Goal: Task Accomplishment & Management: Manage account settings

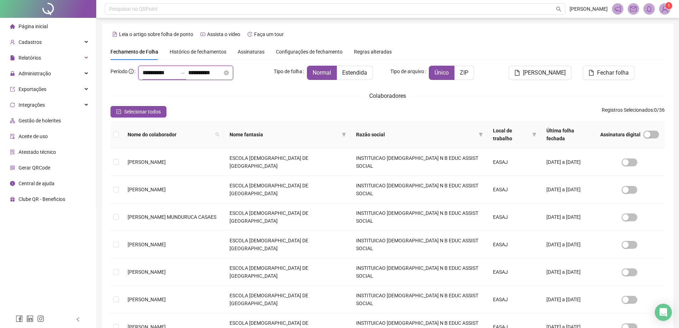
click at [143, 75] on input "**********" at bounding box center [160, 72] width 34 height 9
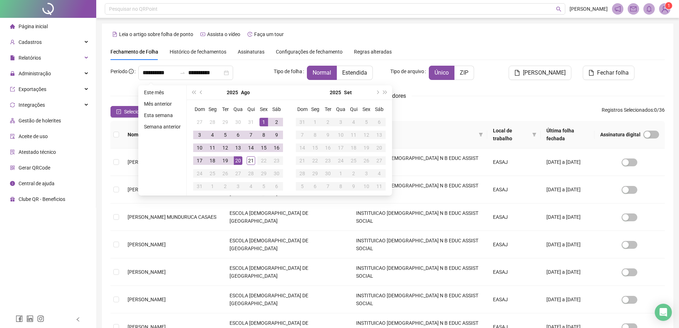
click at [214, 52] on span "Histórico de fechamentos" at bounding box center [198, 52] width 57 height 6
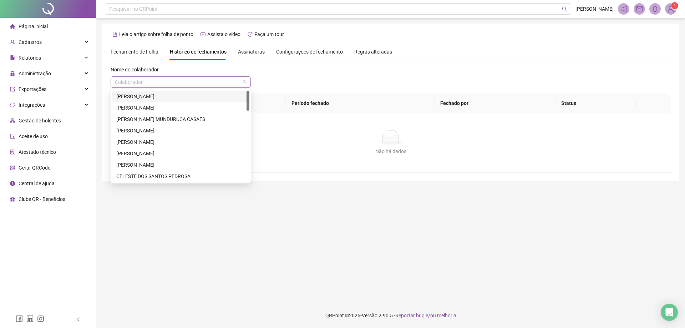
click at [242, 82] on span at bounding box center [181, 82] width 132 height 11
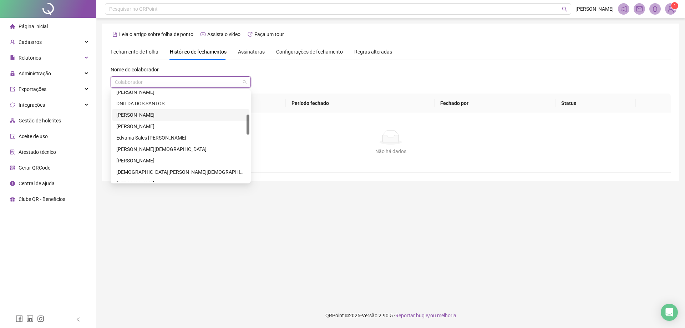
scroll to position [178, 0]
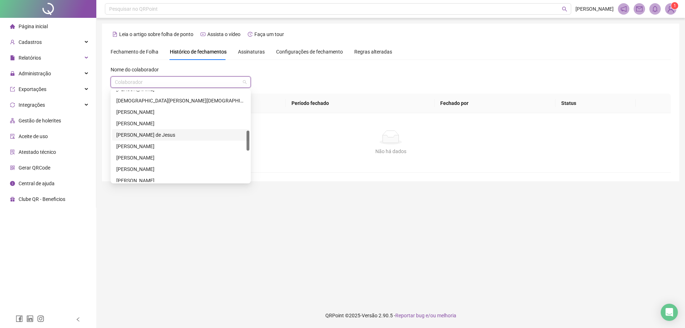
click at [150, 133] on div "[PERSON_NAME] de Jesus" at bounding box center [180, 135] width 129 height 8
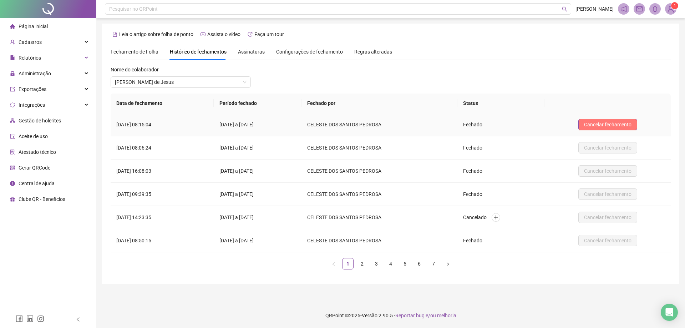
click at [614, 122] on span "Cancelar fechamento" at bounding box center [607, 125] width 47 height 8
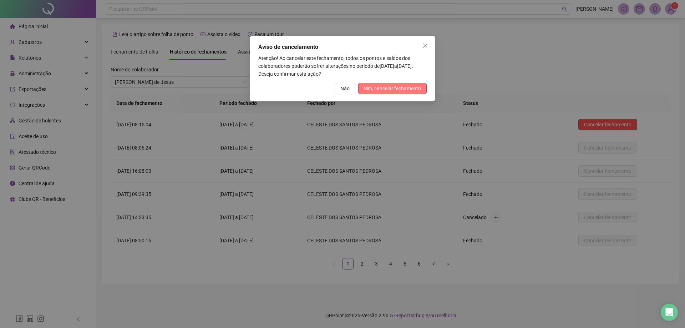
click at [390, 88] on span "Sim, cancelar fechamento" at bounding box center [392, 89] width 57 height 8
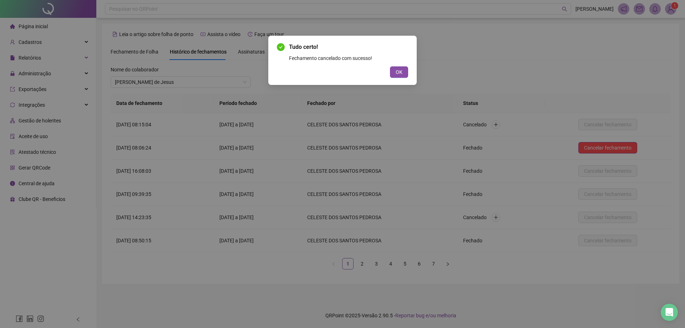
click at [600, 148] on div "Tudo certo! Fechamento cancelado com sucesso! OK" at bounding box center [342, 164] width 685 height 328
click at [403, 72] on button "OK" at bounding box center [399, 71] width 18 height 11
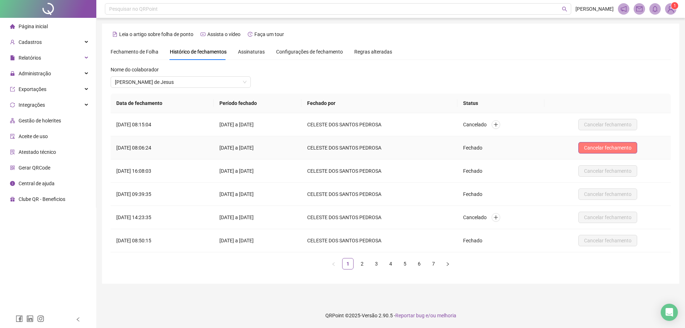
click at [599, 146] on span "Cancelar fechamento" at bounding box center [607, 148] width 47 height 8
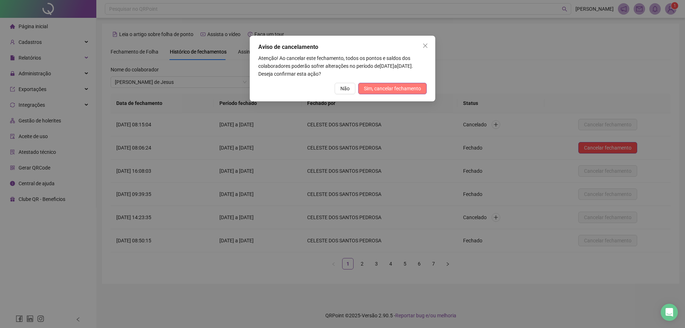
click at [379, 88] on span "Sim, cancelar fechamento" at bounding box center [392, 89] width 57 height 8
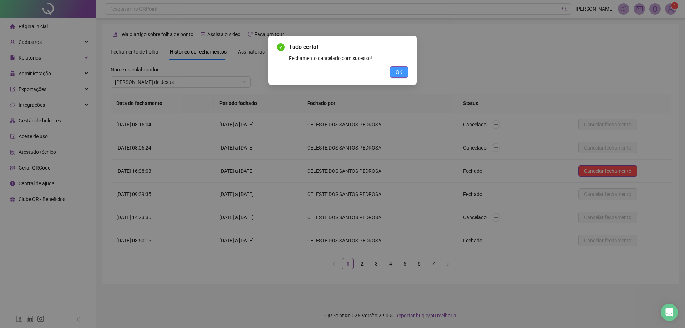
click at [404, 70] on button "OK" at bounding box center [399, 71] width 18 height 11
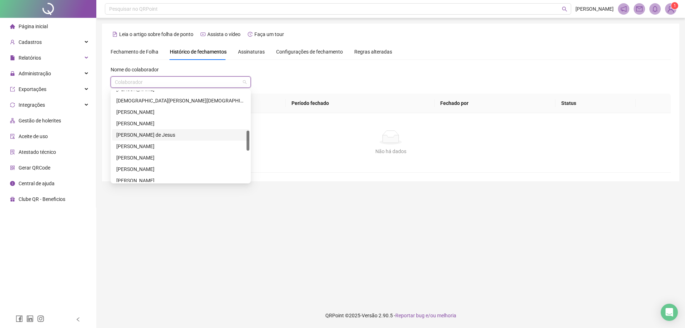
click at [244, 81] on span at bounding box center [181, 82] width 132 height 11
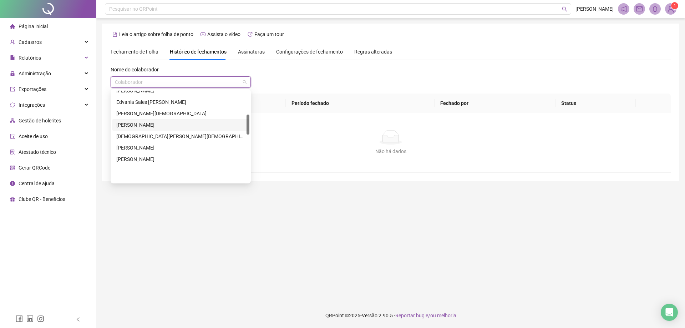
scroll to position [107, 0]
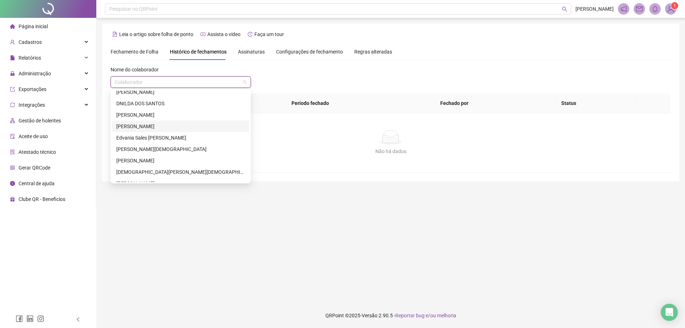
click at [159, 125] on div "[PERSON_NAME]" at bounding box center [180, 126] width 129 height 8
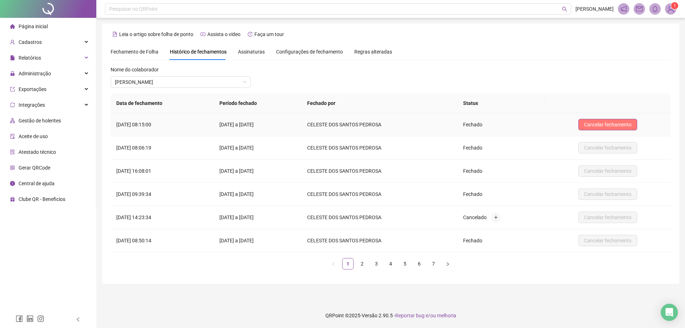
click at [598, 124] on span "Cancelar fechamento" at bounding box center [607, 125] width 47 height 8
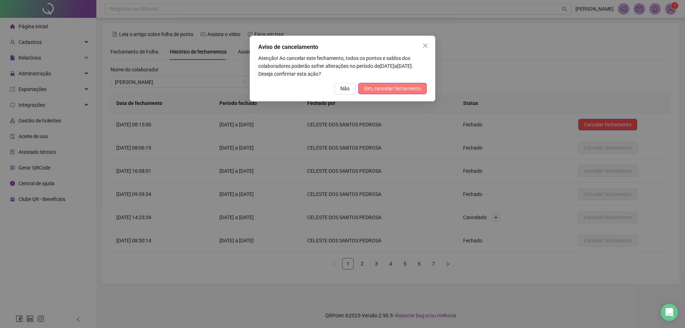
click at [397, 89] on span "Sim, cancelar fechamento" at bounding box center [392, 89] width 57 height 8
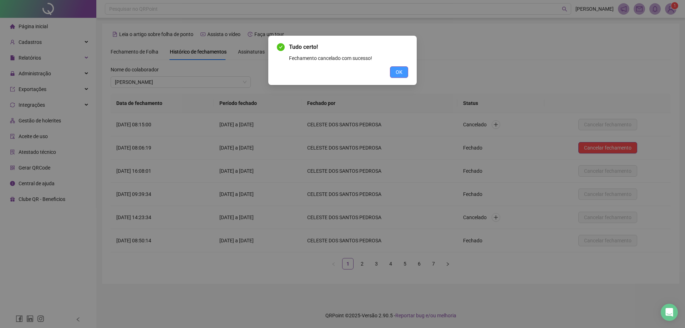
click at [402, 70] on span "OK" at bounding box center [398, 72] width 7 height 8
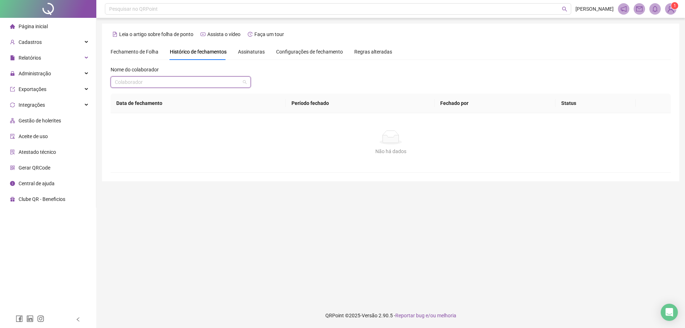
click at [246, 82] on span at bounding box center [181, 82] width 132 height 11
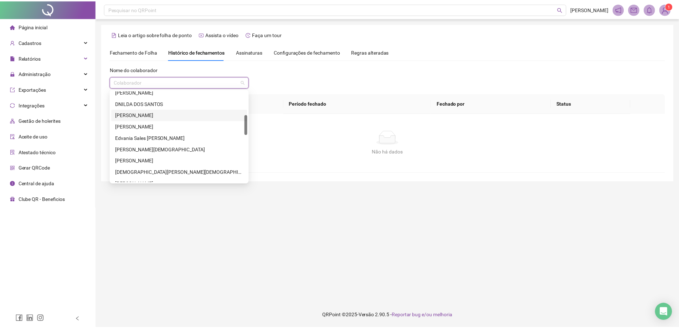
scroll to position [178, 0]
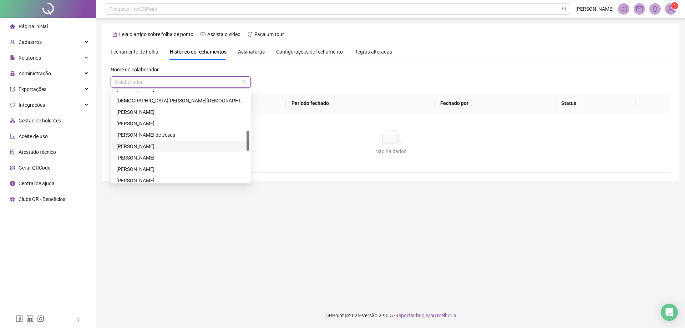
click at [148, 145] on div "[PERSON_NAME]" at bounding box center [180, 146] width 129 height 8
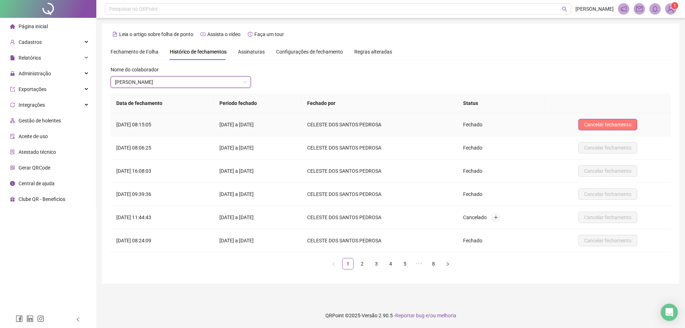
click at [596, 119] on button "Cancelar fechamento" at bounding box center [607, 124] width 59 height 11
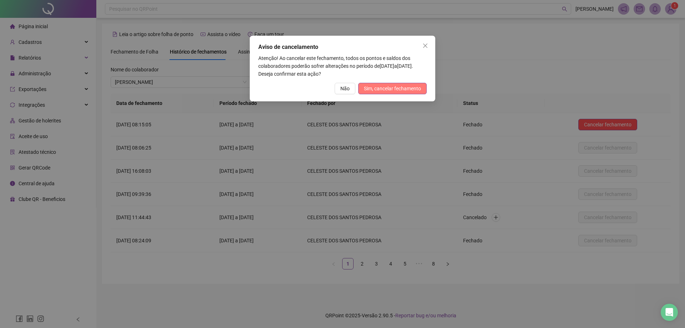
click at [412, 87] on span "Sim, cancelar fechamento" at bounding box center [392, 89] width 57 height 8
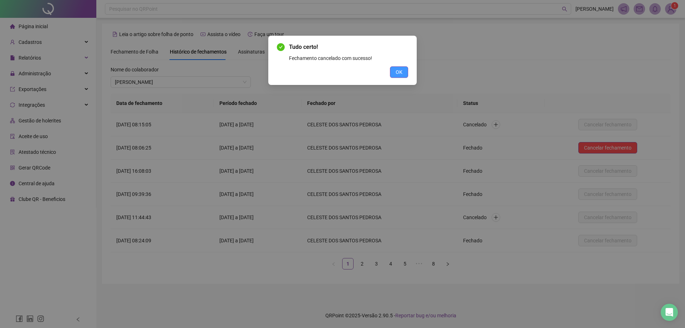
click at [403, 73] on button "OK" at bounding box center [399, 71] width 18 height 11
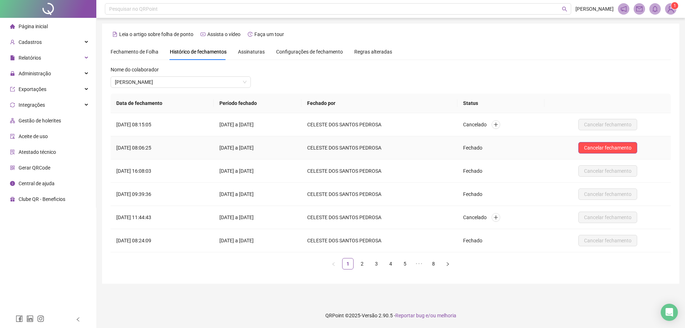
click at [617, 149] on span "Cancelar fechamento" at bounding box center [607, 148] width 47 height 8
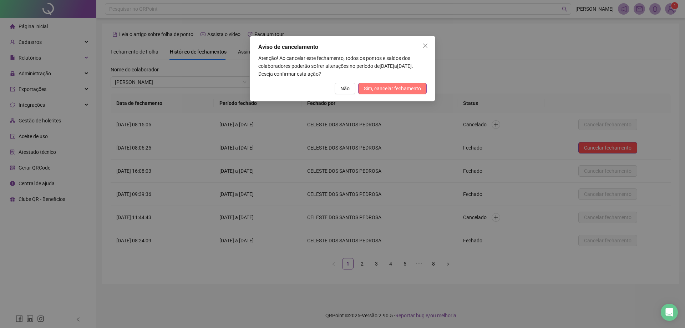
click at [382, 87] on span "Sim, cancelar fechamento" at bounding box center [392, 89] width 57 height 8
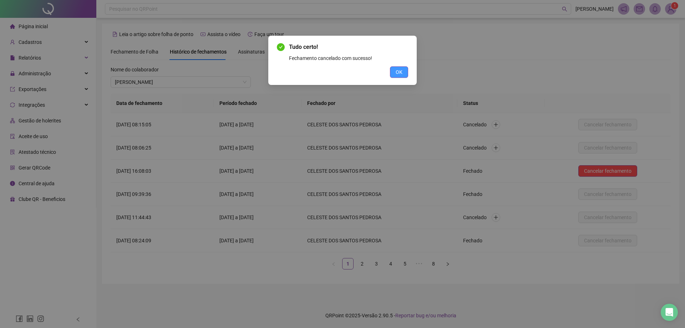
click at [402, 71] on span "OK" at bounding box center [398, 72] width 7 height 8
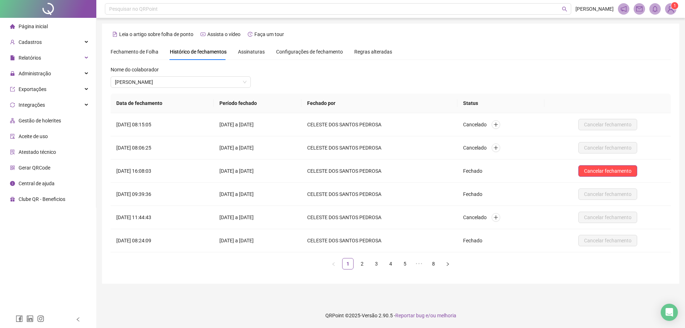
click at [136, 50] on span "Fechamento de Folha" at bounding box center [135, 52] width 48 height 6
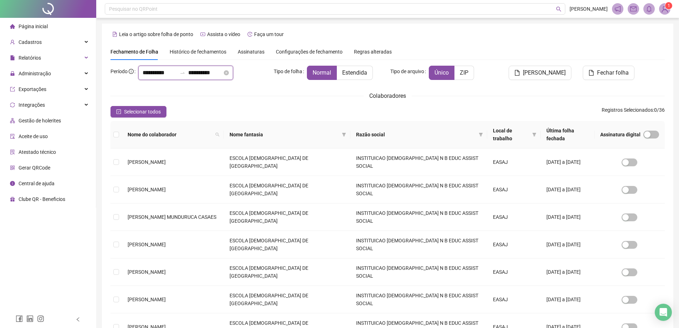
click at [144, 71] on input "**********" at bounding box center [160, 72] width 34 height 9
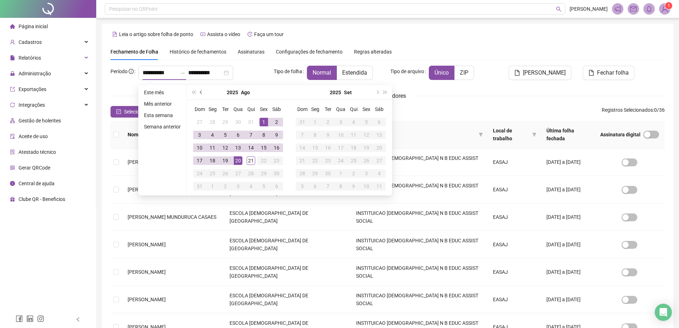
click at [202, 93] on button "prev-year" at bounding box center [202, 92] width 8 height 14
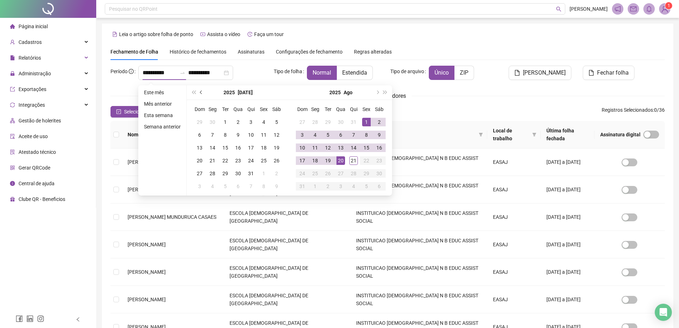
click at [202, 93] on button "prev-year" at bounding box center [202, 92] width 8 height 14
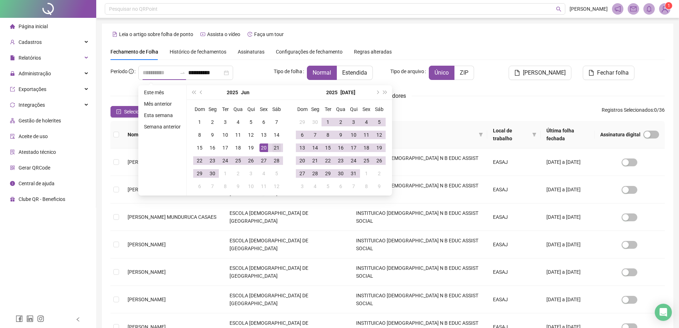
type input "**********"
click at [276, 144] on div "21" at bounding box center [276, 147] width 9 height 9
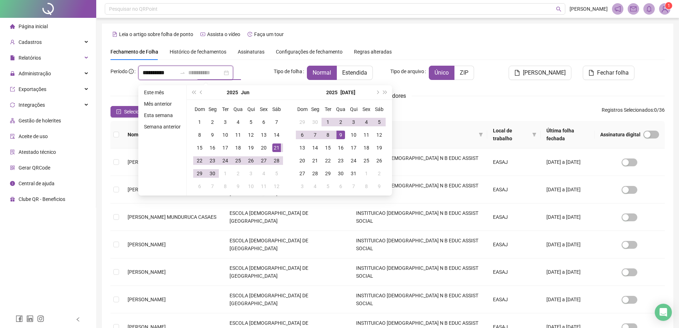
type input "**********"
click at [341, 134] on div "9" at bounding box center [341, 135] width 9 height 9
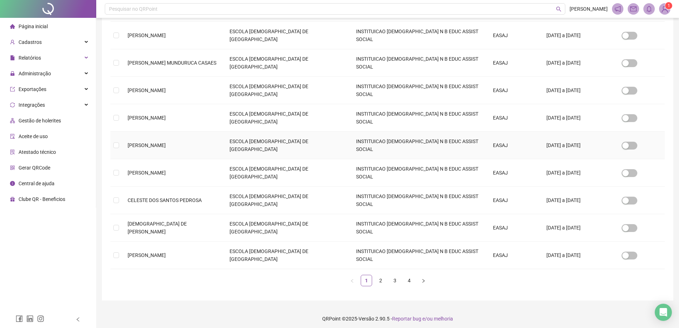
scroll to position [157, 0]
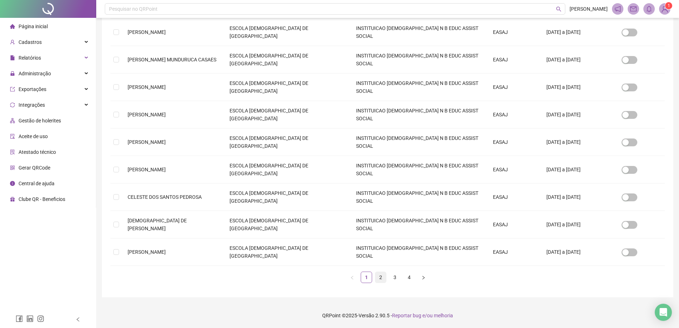
click at [382, 277] on link "2" at bounding box center [380, 277] width 11 height 11
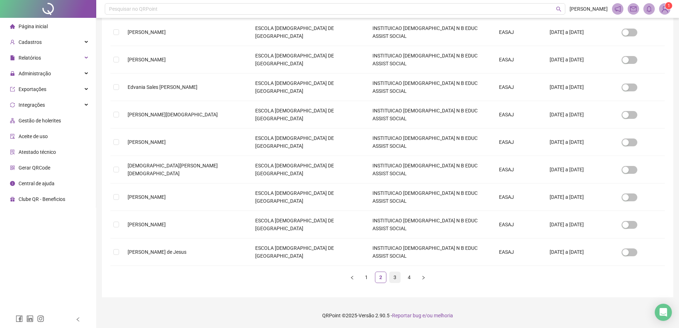
click at [394, 276] on link "3" at bounding box center [395, 277] width 11 height 11
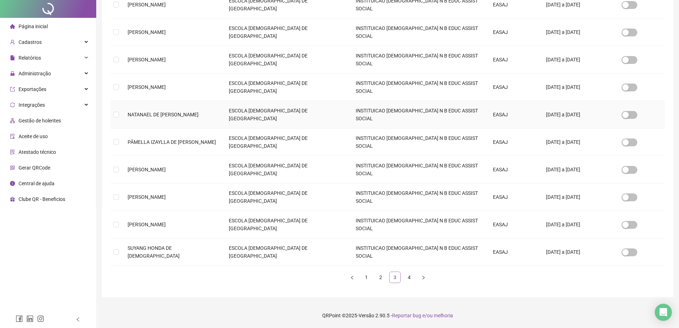
scroll to position [0, 0]
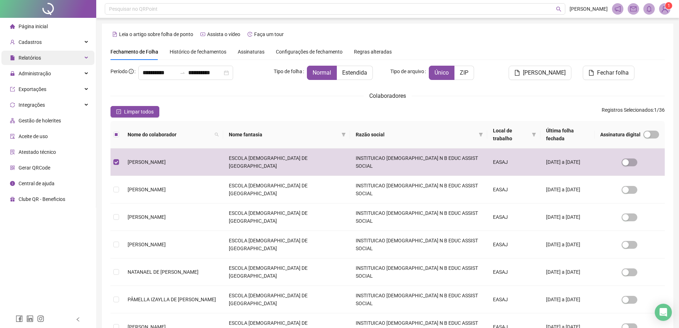
click at [32, 53] on span "Relatórios" at bounding box center [25, 58] width 31 height 14
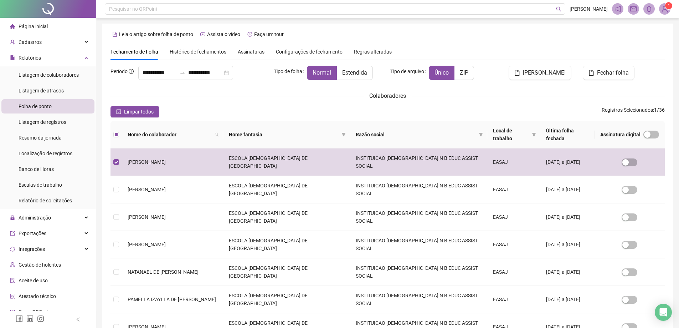
click at [43, 103] on span "Folha de ponto" at bounding box center [35, 106] width 33 height 6
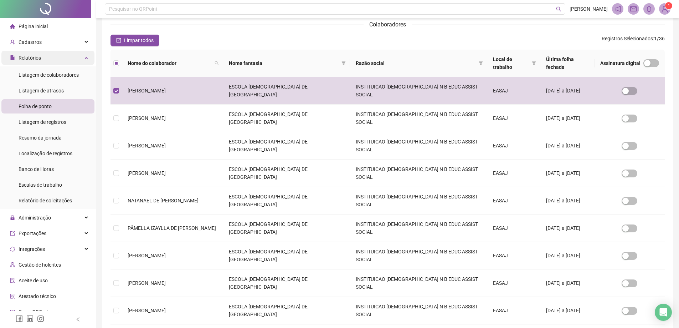
click at [44, 59] on div "Relatórios" at bounding box center [47, 58] width 93 height 14
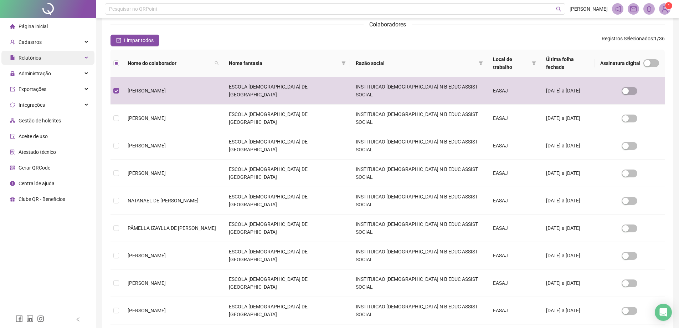
click at [85, 53] on div "Relatórios" at bounding box center [47, 58] width 93 height 14
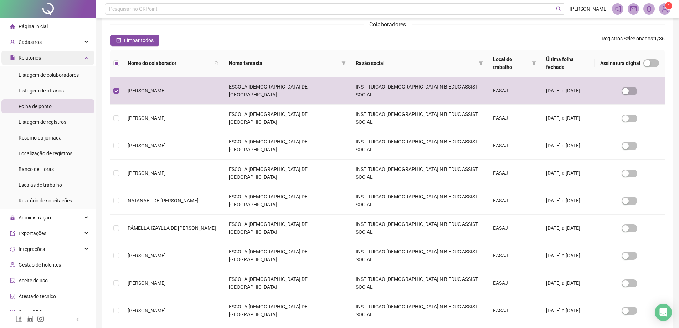
click at [76, 58] on div "Relatórios" at bounding box center [47, 58] width 93 height 14
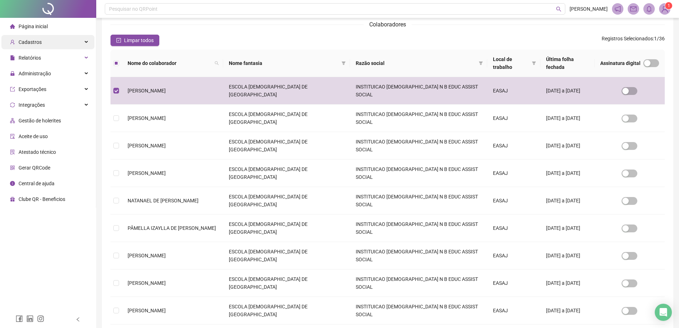
click at [85, 39] on div "Cadastros" at bounding box center [47, 42] width 93 height 14
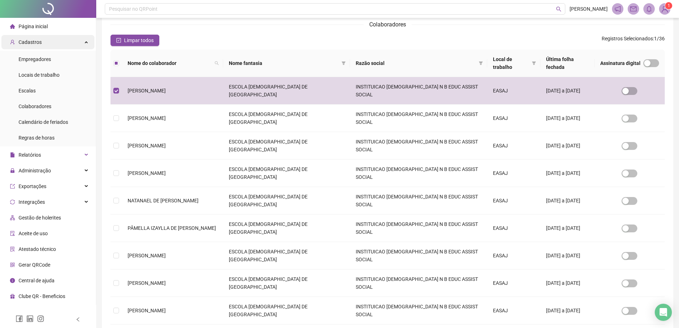
click at [85, 39] on div "Cadastros" at bounding box center [47, 42] width 93 height 14
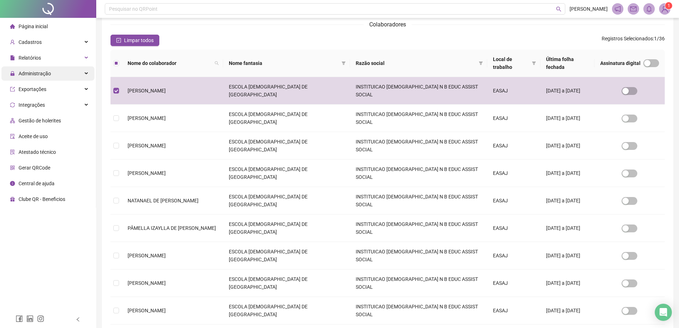
click at [82, 71] on div "Administração" at bounding box center [47, 73] width 93 height 14
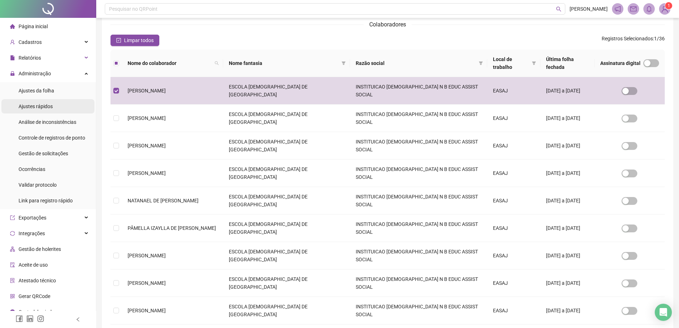
click at [41, 106] on span "Ajustes rápidos" at bounding box center [36, 106] width 34 height 6
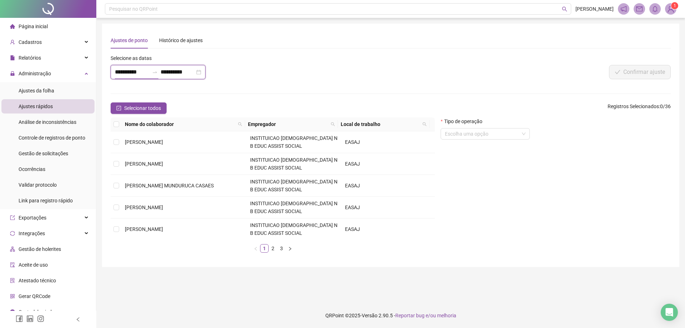
click at [120, 71] on input "**********" at bounding box center [132, 72] width 34 height 9
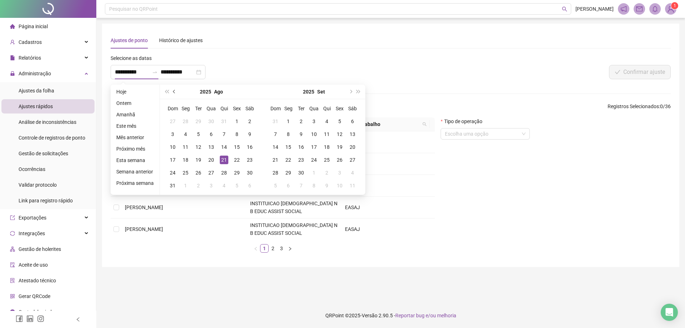
click at [170, 91] on button "prev-year" at bounding box center [174, 92] width 8 height 14
click at [171, 91] on button "prev-year" at bounding box center [174, 92] width 8 height 14
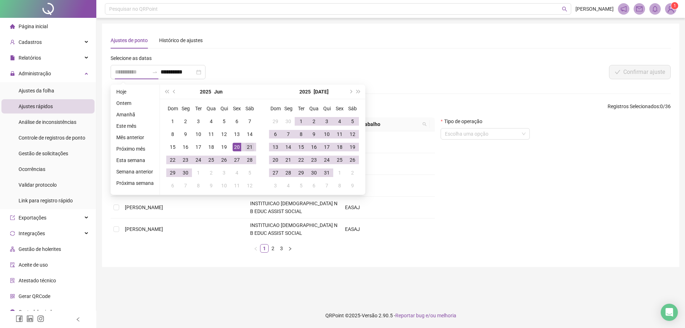
type input "**********"
click at [247, 144] on div "21" at bounding box center [249, 147] width 9 height 9
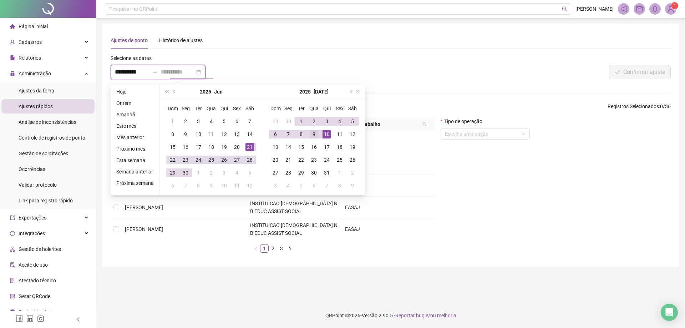
type input "**********"
click at [312, 132] on div "9" at bounding box center [314, 134] width 9 height 9
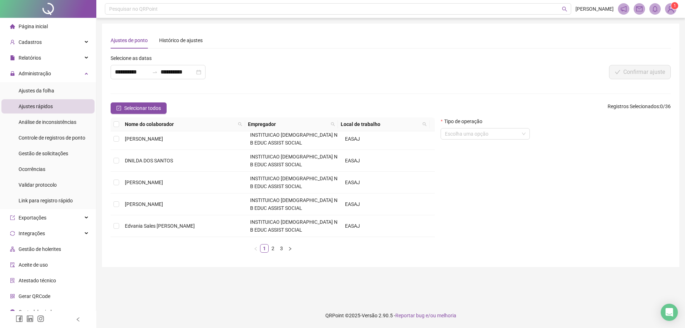
scroll to position [219, 0]
click at [272, 247] on link "2" at bounding box center [273, 248] width 8 height 8
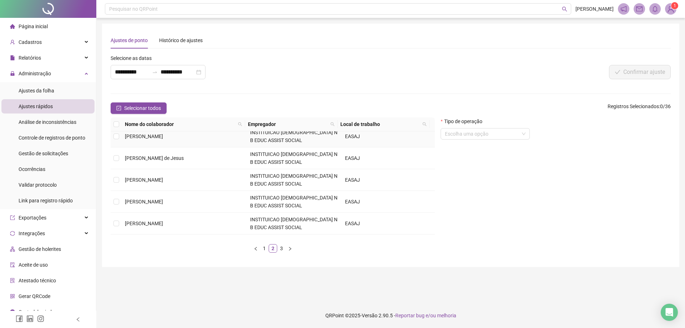
scroll to position [71, 0]
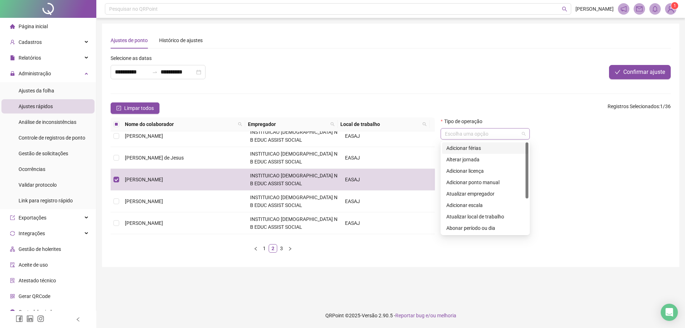
click at [525, 134] on span at bounding box center [485, 133] width 81 height 11
click at [486, 225] on div "Abonar período ou dia" at bounding box center [485, 228] width 78 height 8
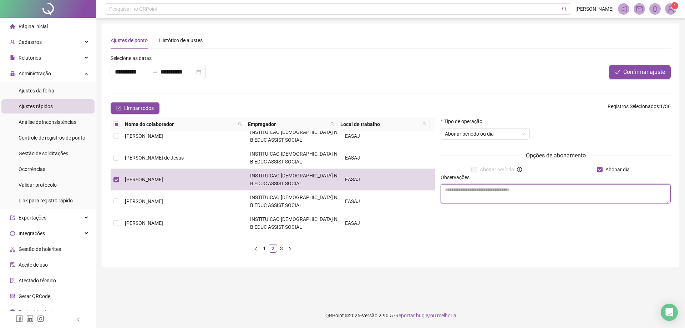
click at [448, 191] on textarea at bounding box center [555, 193] width 230 height 19
type textarea "********"
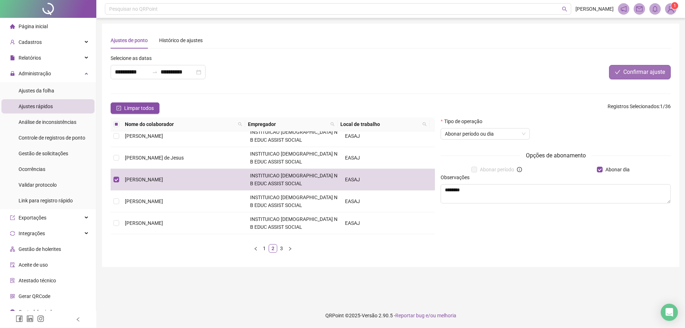
click at [649, 73] on span "Confirmar ajuste" at bounding box center [644, 72] width 42 height 9
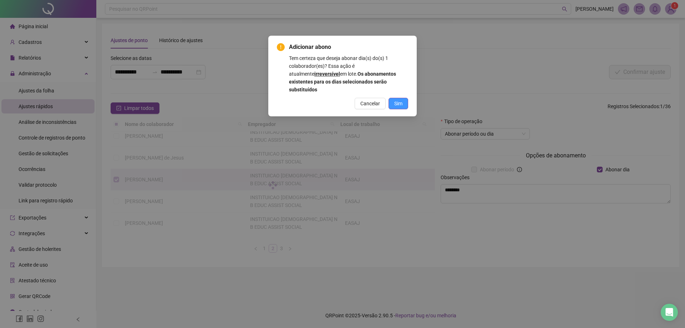
click at [398, 99] on span "Sim" at bounding box center [398, 103] width 8 height 8
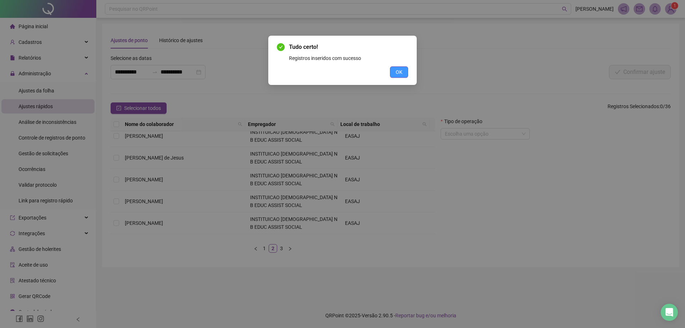
click at [398, 74] on span "OK" at bounding box center [398, 72] width 7 height 8
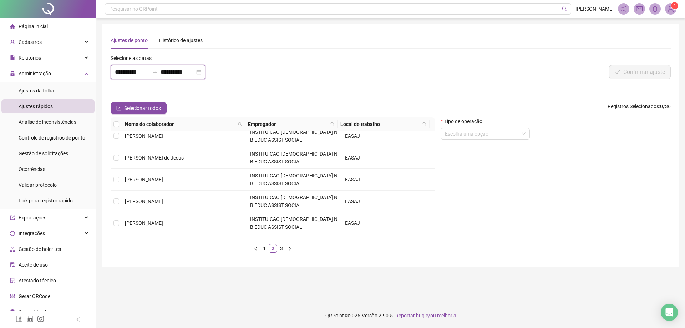
click at [121, 72] on input "**********" at bounding box center [132, 72] width 34 height 9
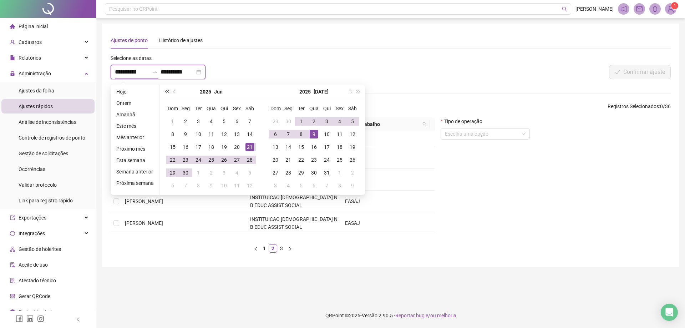
type input "**********"
click at [173, 91] on span "prev-year" at bounding box center [175, 92] width 4 height 4
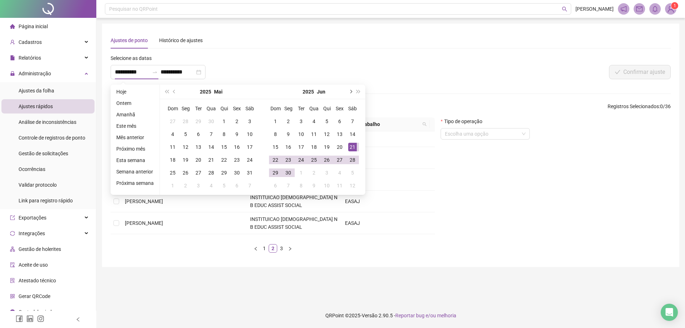
click at [349, 90] on span "next-year" at bounding box center [350, 92] width 4 height 4
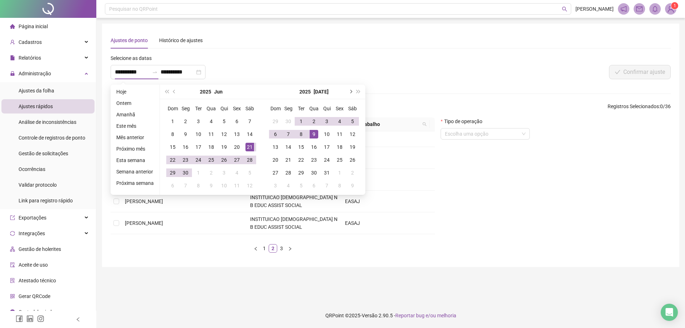
click at [349, 90] on span "next-year" at bounding box center [350, 92] width 4 height 4
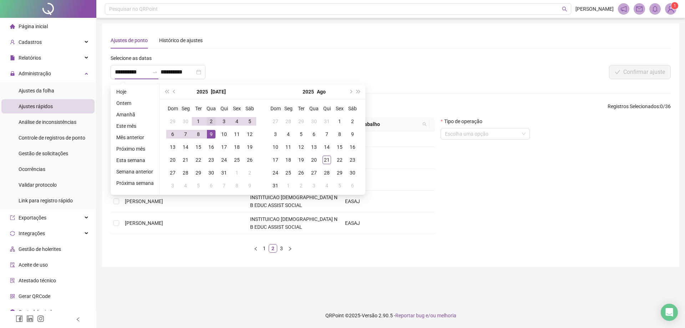
type input "**********"
click at [211, 119] on div "2" at bounding box center [211, 121] width 9 height 9
type input "**********"
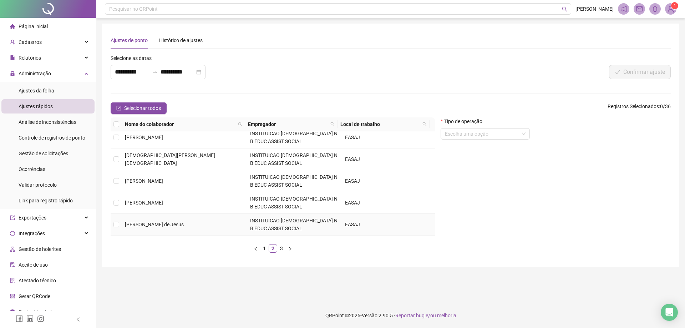
scroll to position [0, 0]
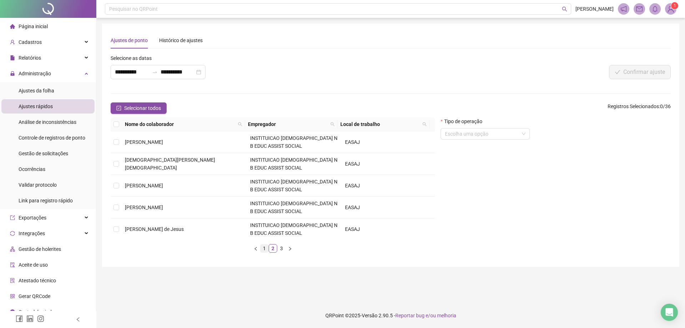
click at [264, 247] on link "1" at bounding box center [264, 248] width 8 height 8
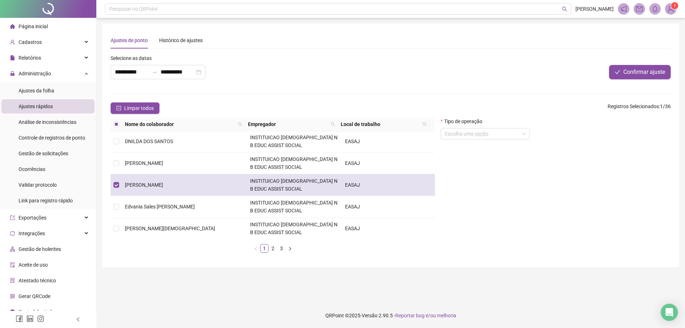
scroll to position [219, 0]
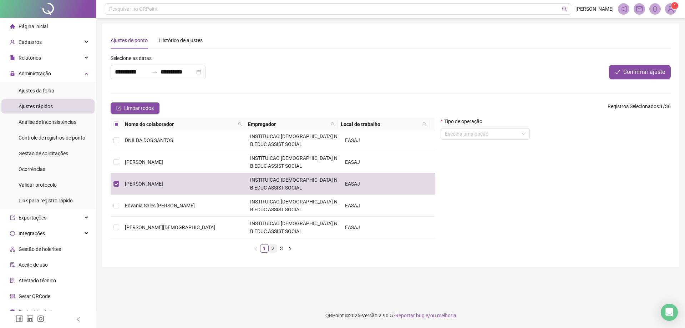
click at [274, 248] on link "2" at bounding box center [273, 248] width 8 height 8
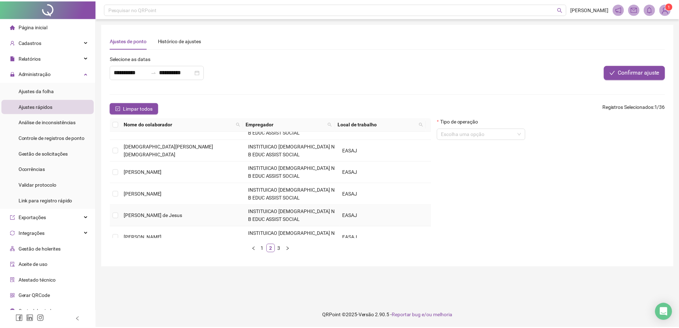
scroll to position [0, 0]
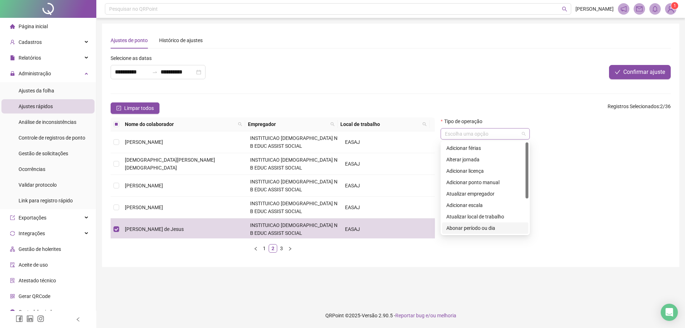
click at [521, 131] on span at bounding box center [485, 133] width 81 height 11
click at [491, 229] on div "Abonar período ou dia" at bounding box center [485, 228] width 78 height 8
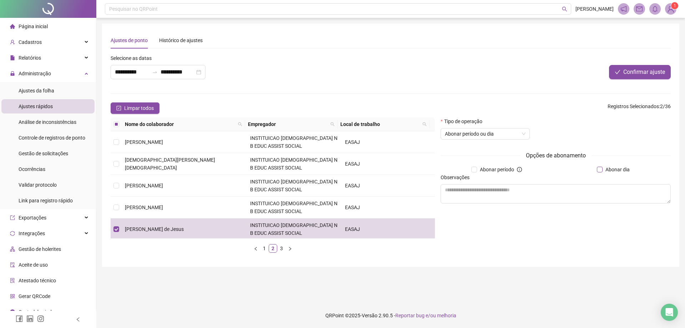
click at [603, 169] on span "Abonar dia" at bounding box center [617, 169] width 30 height 8
click at [467, 193] on textarea at bounding box center [555, 193] width 230 height 19
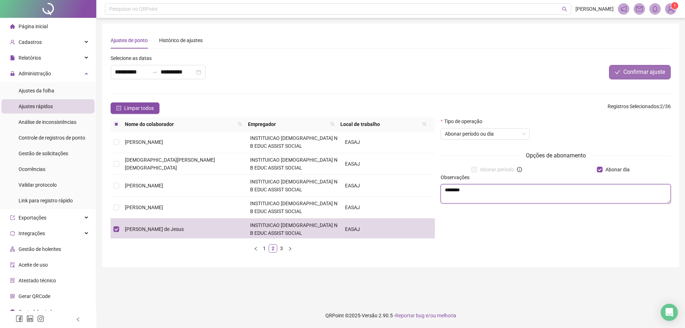
type textarea "********"
click at [644, 72] on span "Confirmar ajuste" at bounding box center [644, 72] width 42 height 9
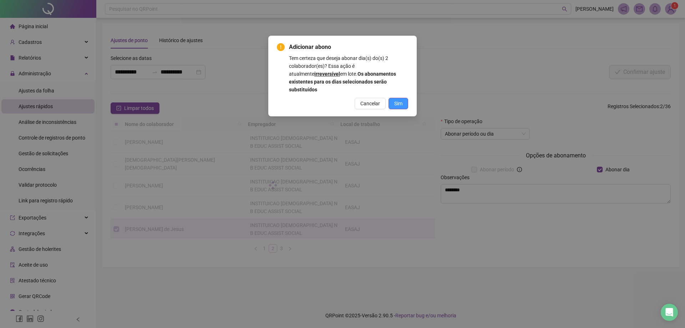
click at [403, 98] on button "Sim" at bounding box center [398, 103] width 20 height 11
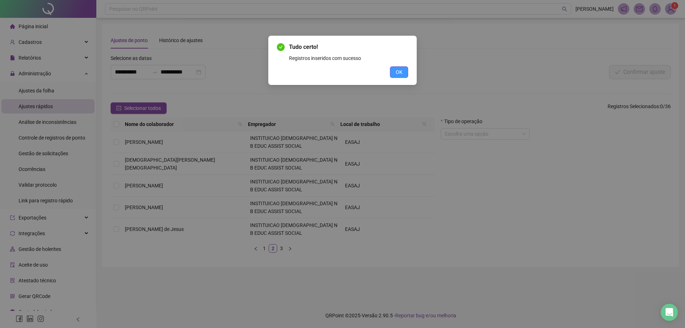
click at [398, 73] on span "OK" at bounding box center [398, 72] width 7 height 8
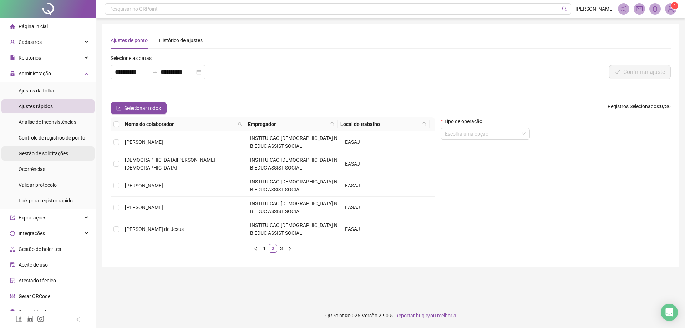
click at [52, 150] on span "Gestão de solicitações" at bounding box center [44, 153] width 50 height 6
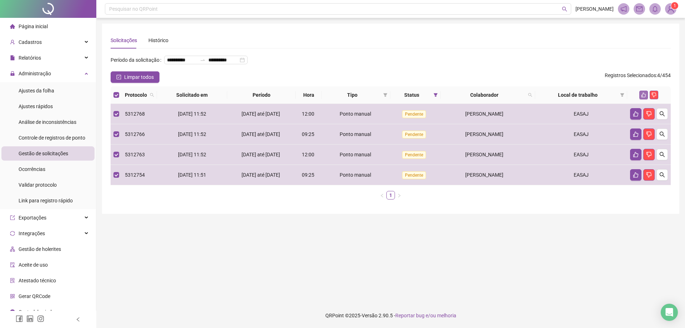
click at [643, 97] on icon "like" at bounding box center [643, 94] width 5 height 5
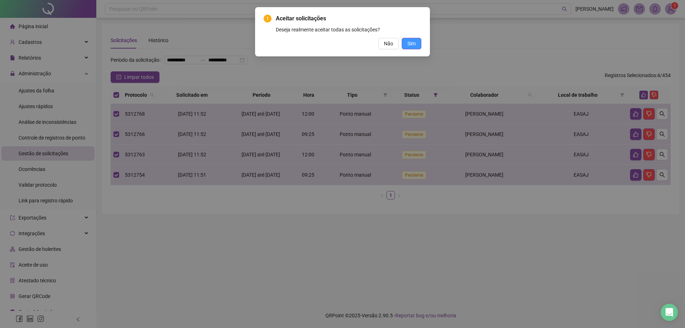
click at [408, 42] on span "Sim" at bounding box center [411, 44] width 8 height 8
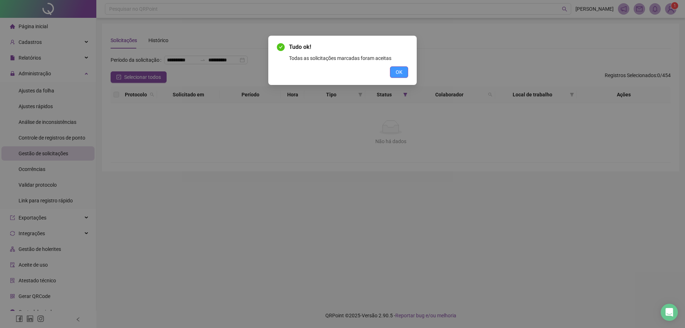
click at [397, 70] on span "OK" at bounding box center [398, 72] width 7 height 8
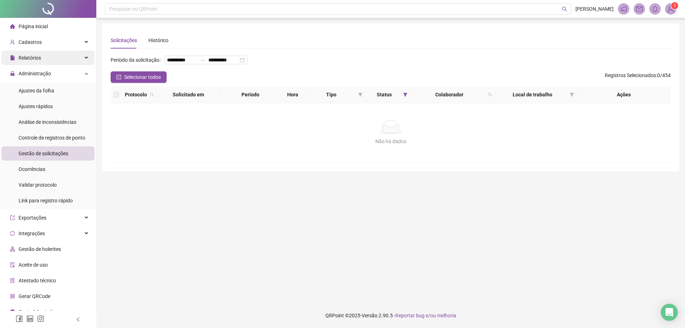
click at [37, 58] on span "Relatórios" at bounding box center [30, 58] width 22 height 6
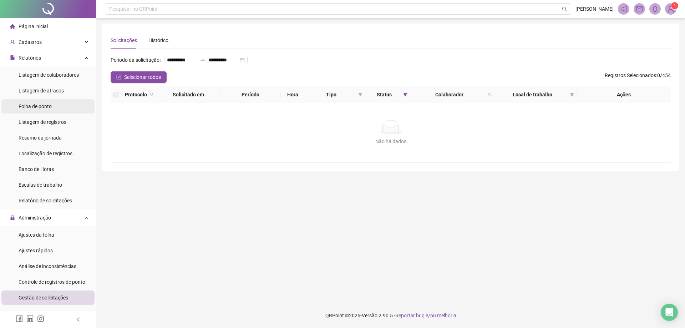
click at [36, 104] on span "Folha de ponto" at bounding box center [35, 106] width 33 height 6
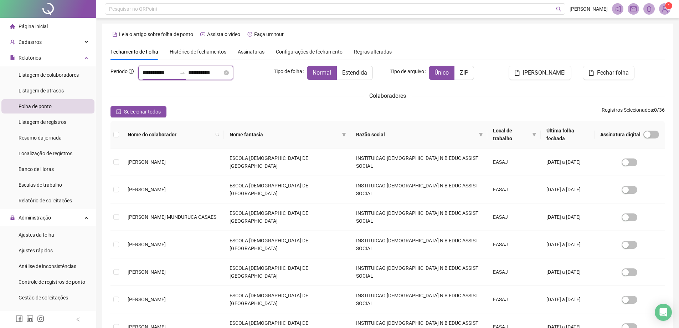
click at [144, 72] on input "**********" at bounding box center [160, 72] width 34 height 9
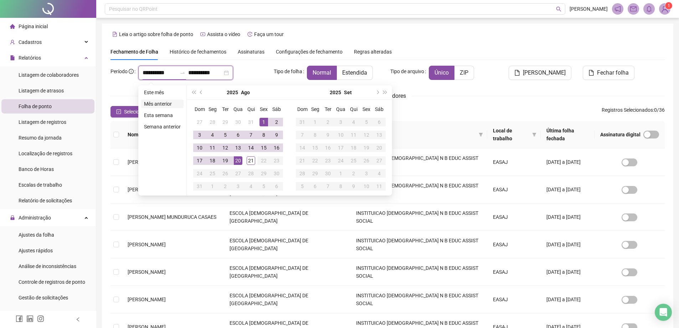
type input "**********"
click at [200, 93] on span "prev-year" at bounding box center [202, 93] width 4 height 4
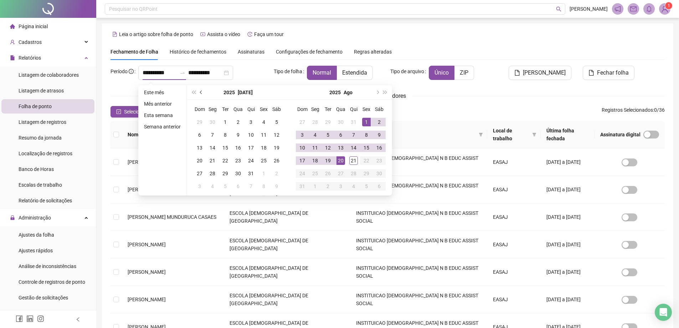
click at [200, 93] on span "prev-year" at bounding box center [202, 93] width 4 height 4
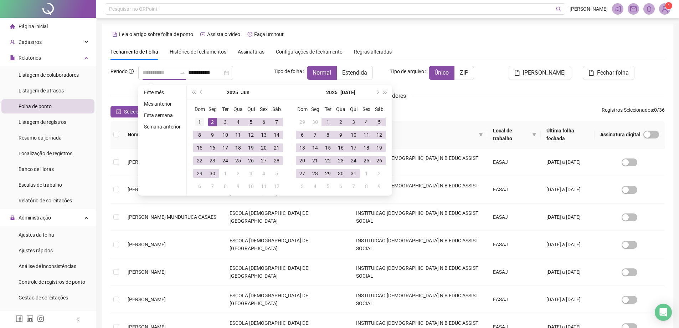
type input "**********"
click at [195, 120] on div "1" at bounding box center [199, 122] width 9 height 9
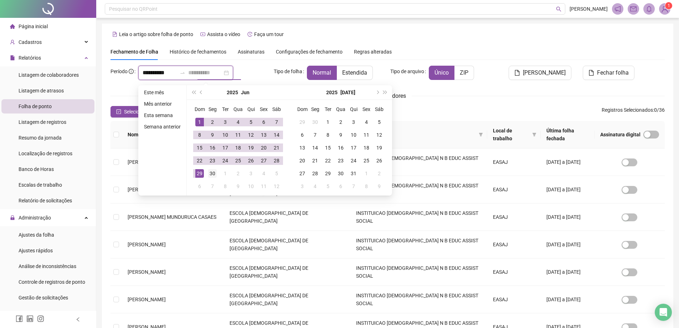
type input "**********"
click at [213, 173] on div "30" at bounding box center [212, 173] width 9 height 9
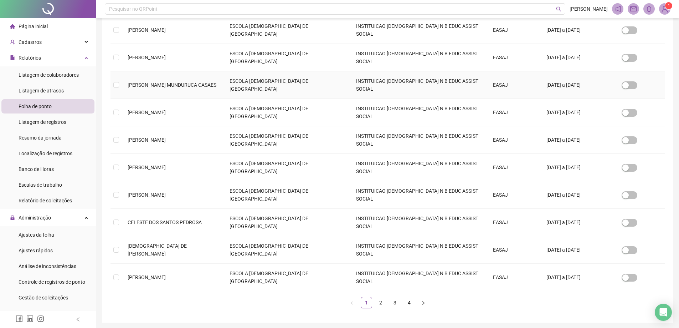
scroll to position [157, 0]
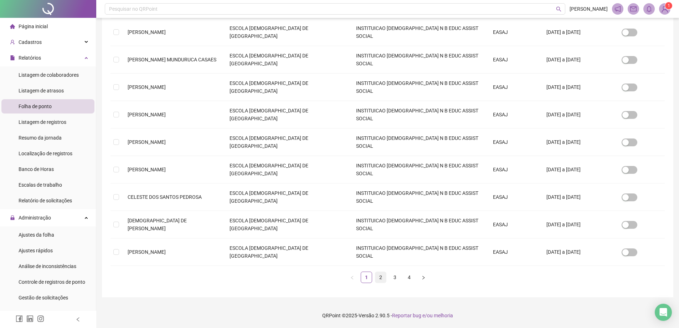
click at [380, 278] on link "2" at bounding box center [380, 277] width 11 height 11
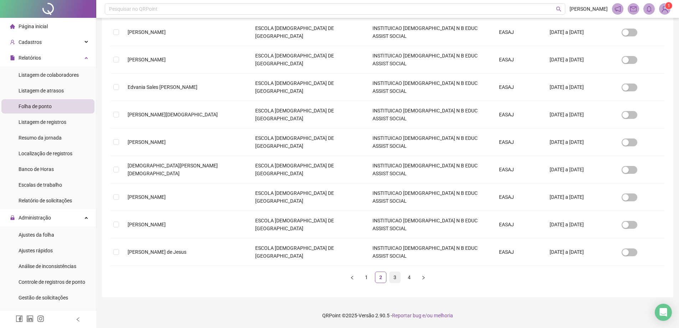
click at [393, 279] on link "3" at bounding box center [395, 277] width 11 height 11
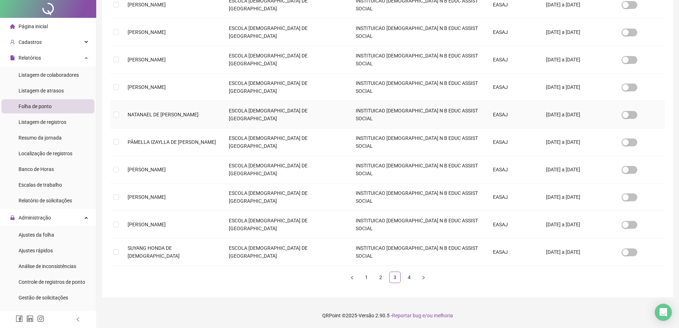
scroll to position [0, 0]
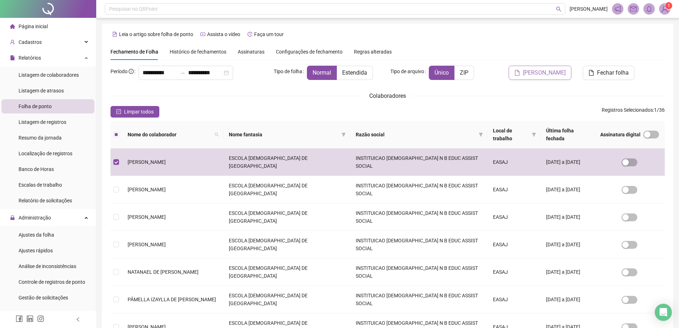
click at [555, 74] on span "[PERSON_NAME]" at bounding box center [544, 72] width 43 height 9
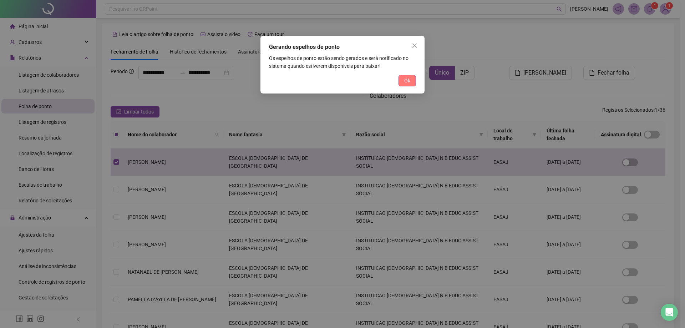
click at [408, 79] on span "Ok" at bounding box center [407, 81] width 6 height 8
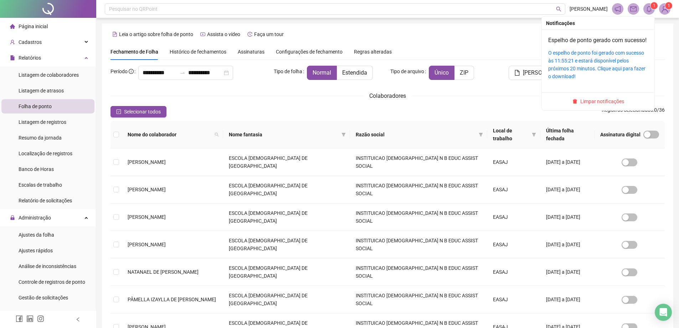
click at [613, 65] on div "O espelho de ponto foi gerado com sucesso às 11:55:21 e estará disponível pelos…" at bounding box center [598, 64] width 100 height 31
click at [586, 38] on link "Espelho de ponto gerado com sucesso!" at bounding box center [597, 40] width 98 height 7
click at [651, 9] on icon "bell" at bounding box center [649, 9] width 6 height 6
click at [650, 6] on icon "bell" at bounding box center [649, 9] width 5 height 6
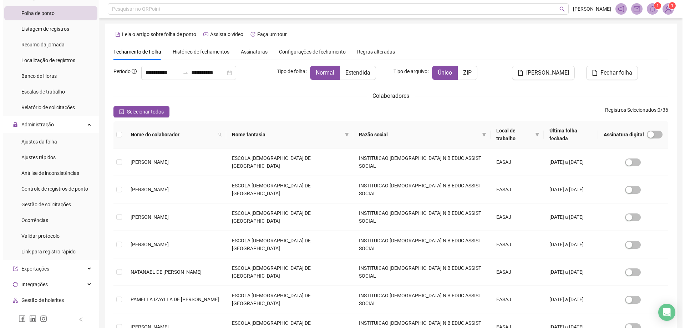
scroll to position [71, 0]
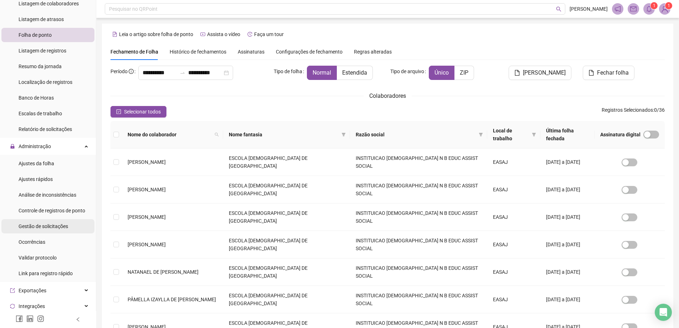
click at [44, 226] on span "Gestão de solicitações" at bounding box center [44, 226] width 50 height 6
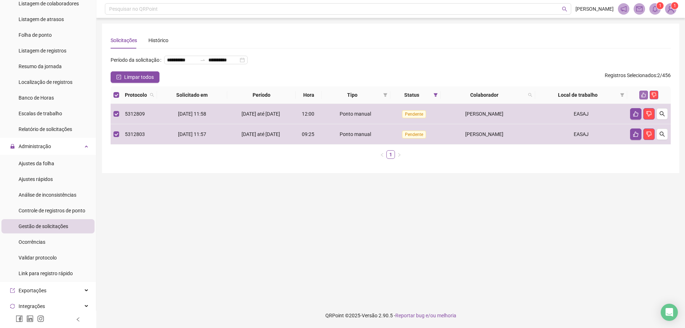
click at [644, 97] on icon "like" at bounding box center [643, 94] width 5 height 5
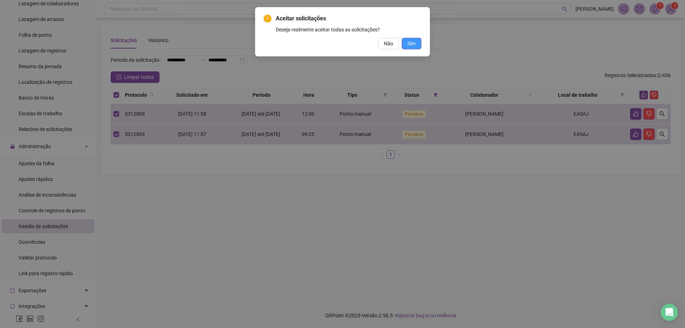
click at [412, 44] on span "Sim" at bounding box center [411, 44] width 8 height 8
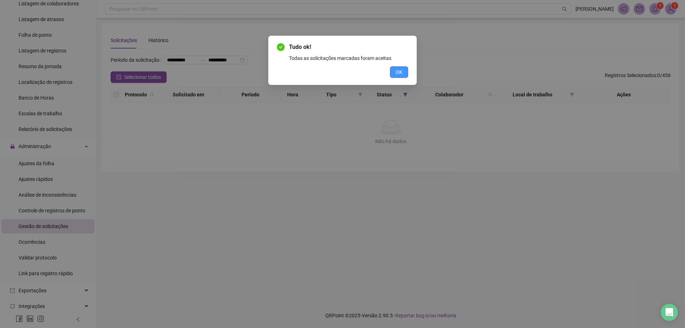
click at [402, 72] on span "OK" at bounding box center [398, 72] width 7 height 8
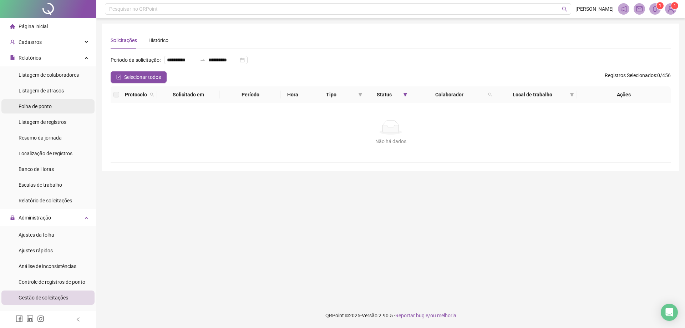
click at [40, 104] on span "Folha de ponto" at bounding box center [35, 106] width 33 height 6
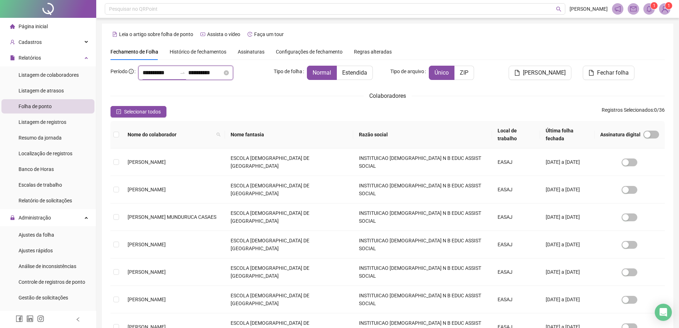
click at [145, 73] on input "**********" at bounding box center [160, 72] width 34 height 9
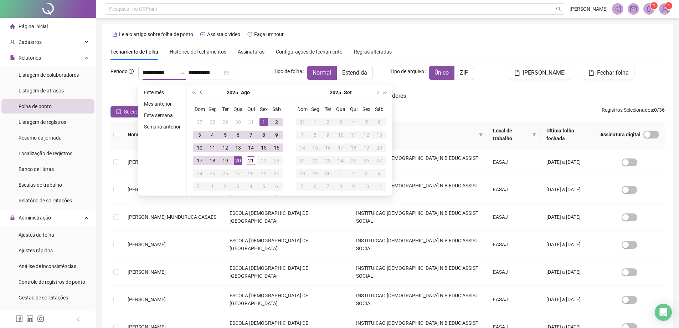
click at [200, 90] on button "prev-year" at bounding box center [202, 92] width 8 height 14
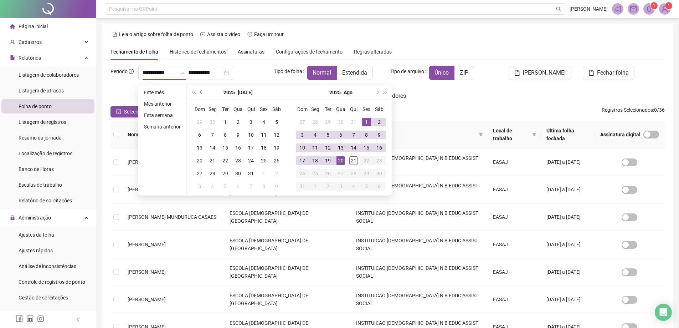
click at [200, 90] on button "prev-year" at bounding box center [202, 92] width 8 height 14
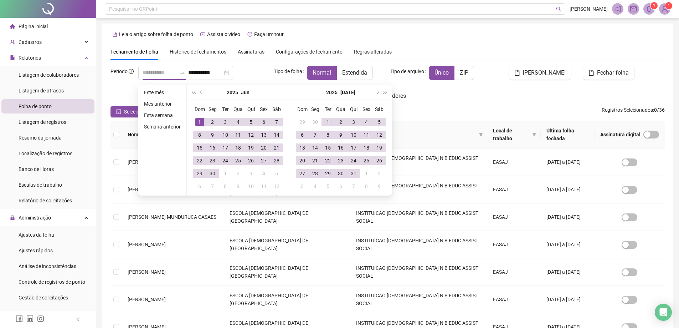
type input "**********"
click at [200, 121] on div "1" at bounding box center [199, 122] width 9 height 9
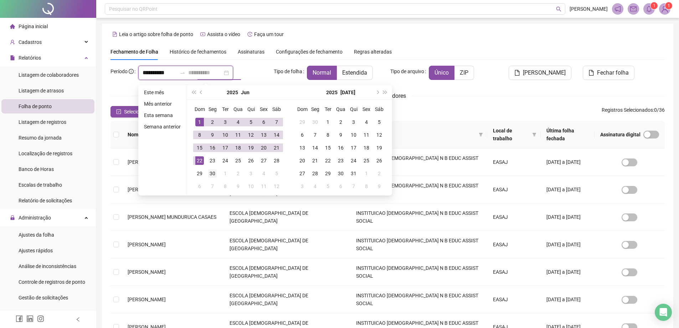
type input "**********"
click at [211, 172] on div "30" at bounding box center [212, 173] width 9 height 9
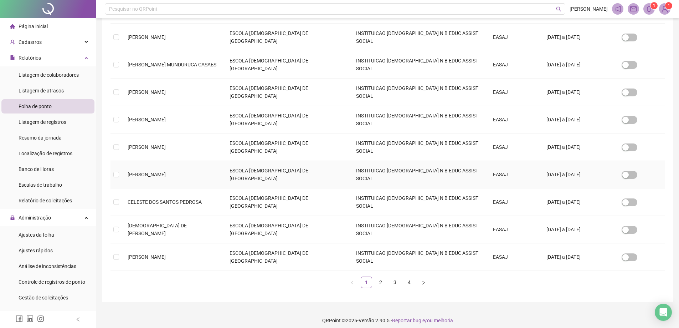
scroll to position [157, 0]
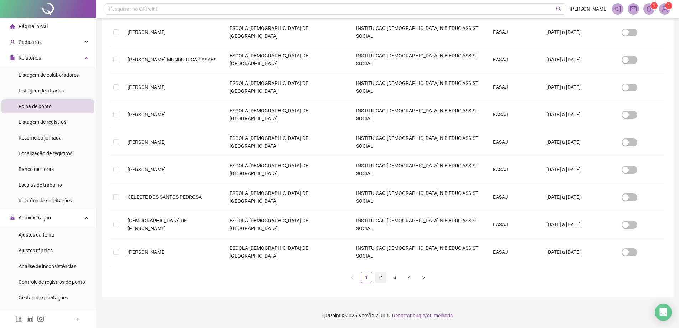
click at [380, 277] on link "2" at bounding box center [380, 277] width 11 height 11
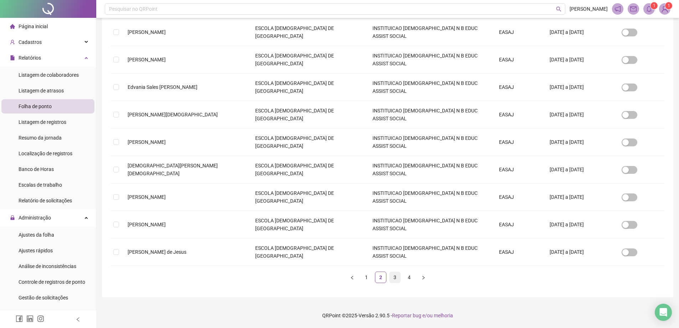
click at [392, 276] on link "3" at bounding box center [395, 277] width 11 height 11
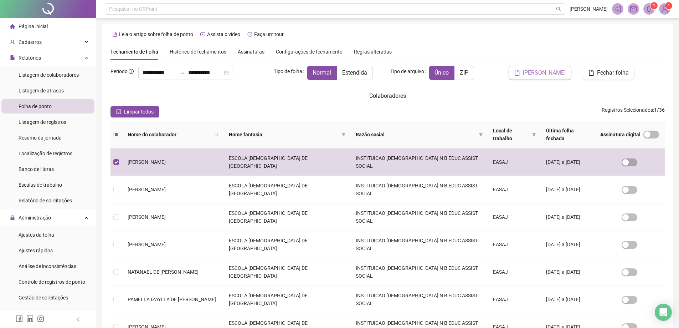
click at [544, 72] on span "[PERSON_NAME]" at bounding box center [544, 72] width 43 height 9
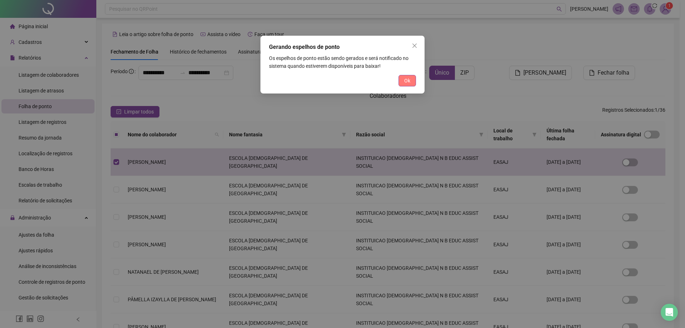
click at [413, 78] on button "Ok" at bounding box center [406, 80] width 17 height 11
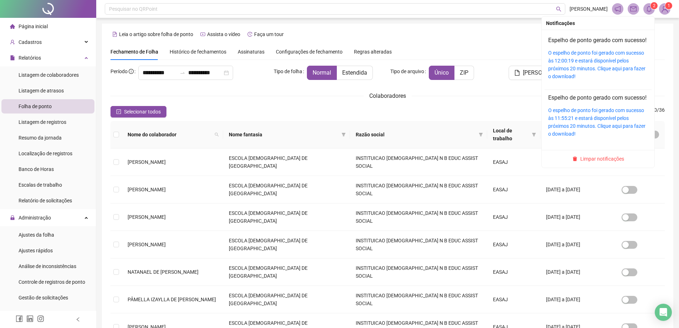
click at [649, 6] on icon "bell" at bounding box center [649, 9] width 5 height 6
click at [591, 63] on link "O espelho de ponto foi gerado com sucesso às 12:00:19 e estará disponível pelos…" at bounding box center [596, 64] width 97 height 29
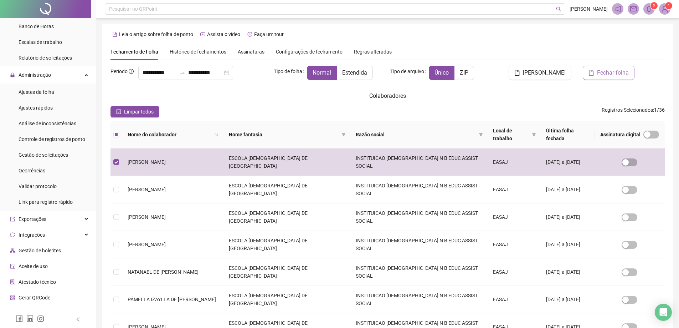
click at [603, 71] on span "Fechar folha" at bounding box center [613, 72] width 32 height 9
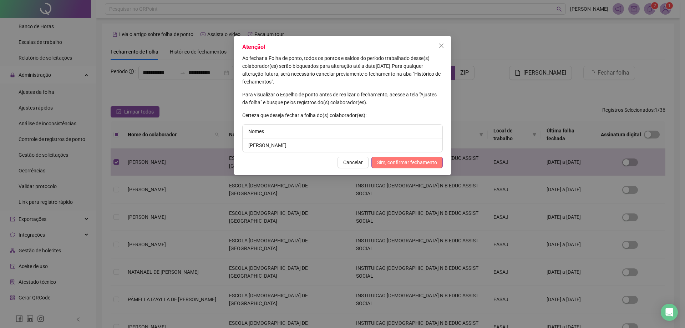
click at [415, 163] on span "Sim, confirmar fechamento" at bounding box center [407, 162] width 60 height 8
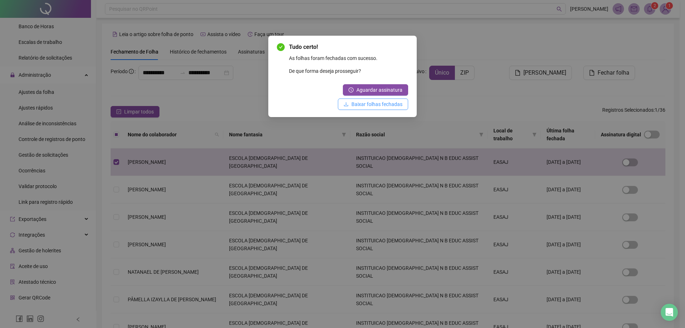
click at [362, 103] on span "Baixar folhas fechadas" at bounding box center [376, 104] width 51 height 8
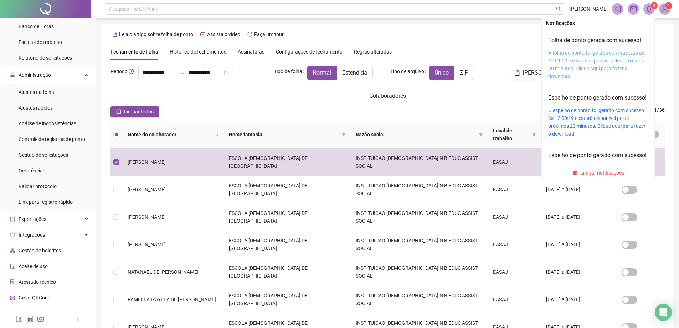
click at [594, 58] on link "A folha de ponto foi gerada com sucesso às 12:01:29 e estará disponível pelos p…" at bounding box center [596, 64] width 96 height 29
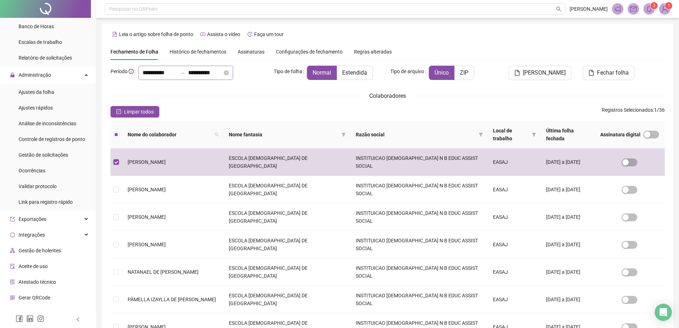
click at [141, 71] on div "**********" at bounding box center [185, 73] width 95 height 14
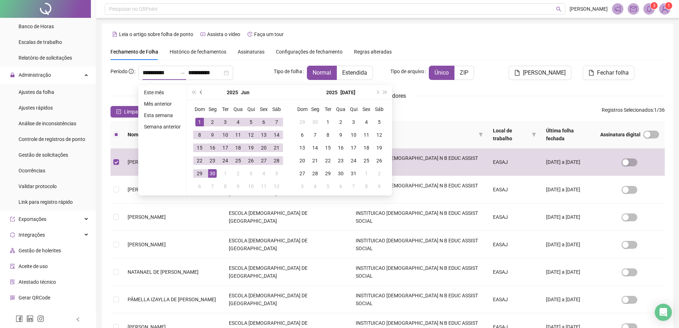
click at [200, 92] on span "prev-year" at bounding box center [202, 93] width 4 height 4
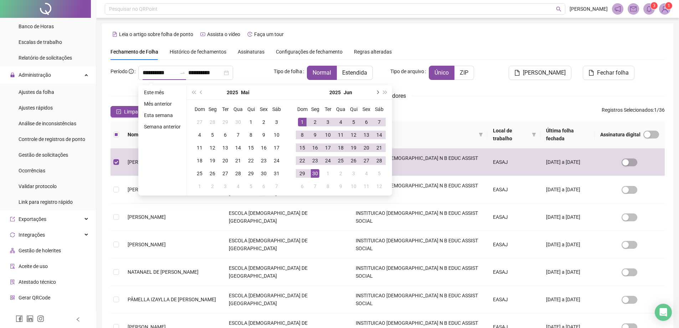
click at [379, 91] on button "next-year" at bounding box center [377, 92] width 8 height 14
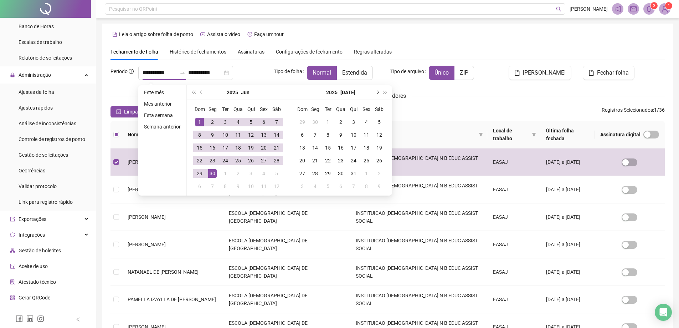
click at [379, 91] on button "next-year" at bounding box center [377, 92] width 8 height 14
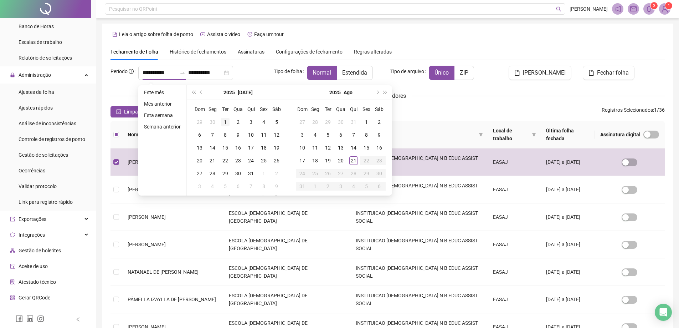
type input "**********"
click at [224, 120] on div "1" at bounding box center [225, 122] width 9 height 9
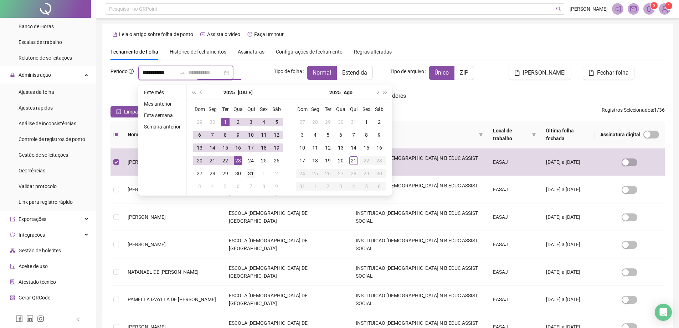
type input "**********"
click at [249, 172] on div "31" at bounding box center [251, 173] width 9 height 9
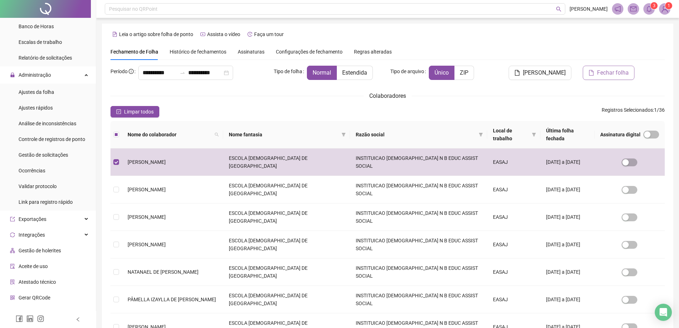
click at [614, 71] on span "Fechar folha" at bounding box center [613, 72] width 32 height 9
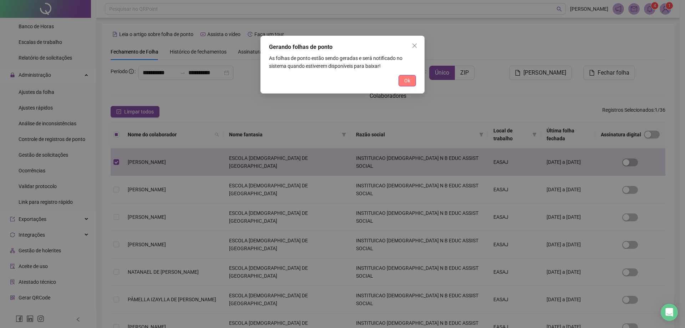
click at [405, 81] on span "Ok" at bounding box center [407, 81] width 6 height 8
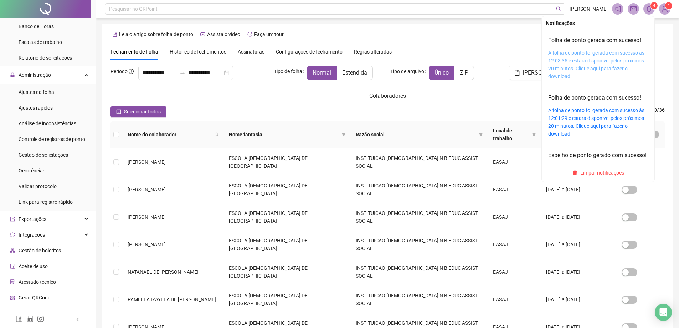
click at [603, 61] on link "A folha de ponto foi gerada com sucesso às 12:03:35 e estará disponível pelos p…" at bounding box center [596, 64] width 96 height 29
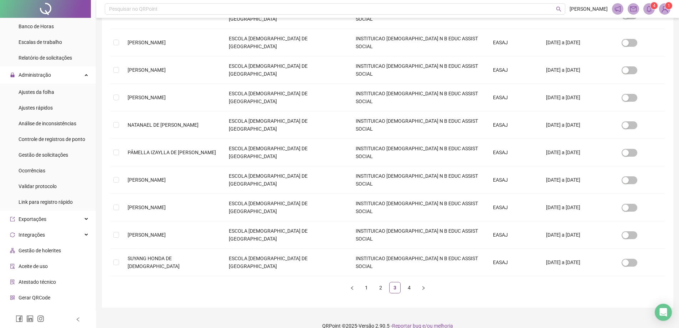
scroll to position [157, 0]
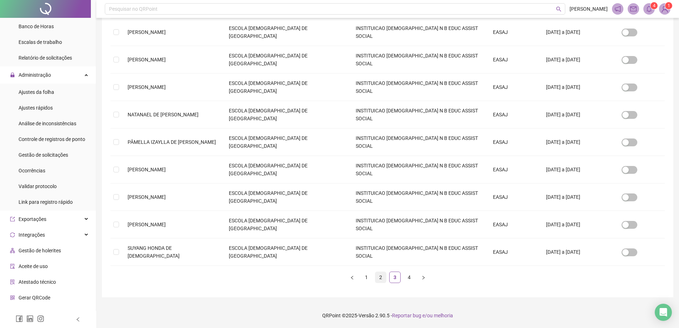
click at [378, 277] on link "2" at bounding box center [380, 277] width 11 height 11
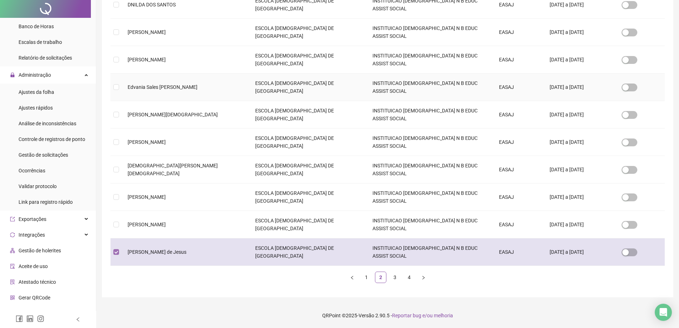
scroll to position [0, 0]
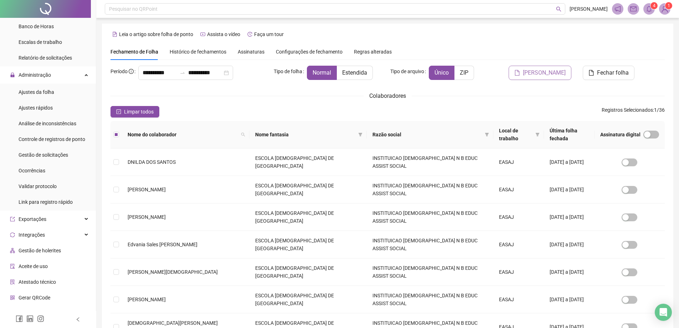
click at [535, 71] on span "[PERSON_NAME]" at bounding box center [544, 72] width 43 height 9
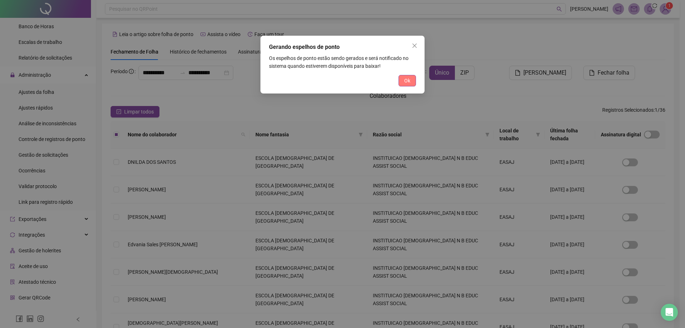
click at [407, 80] on span "Ok" at bounding box center [407, 81] width 6 height 8
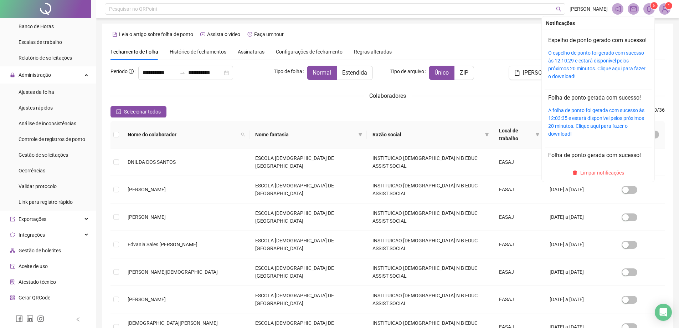
click at [652, 6] on sup "5" at bounding box center [654, 5] width 7 height 7
click at [603, 63] on link "O espelho de ponto foi gerado com sucesso às 12:10:29 e estará disponível pelos…" at bounding box center [596, 64] width 97 height 29
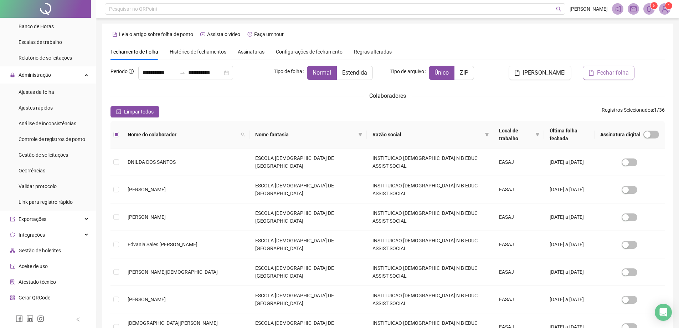
click at [615, 75] on span "Fechar folha" at bounding box center [613, 72] width 32 height 9
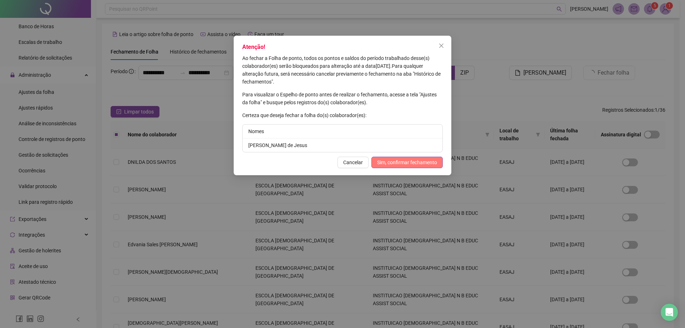
click at [395, 161] on span "Sim, confirmar fechamento" at bounding box center [407, 162] width 60 height 8
click at [378, 159] on span "Sim, confirmar fechamento" at bounding box center [407, 162] width 60 height 8
click at [443, 44] on icon "close" at bounding box center [441, 46] width 6 height 6
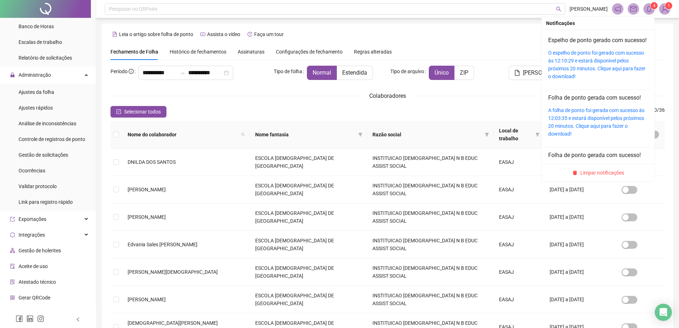
click at [653, 6] on span "4" at bounding box center [654, 5] width 2 height 5
click at [582, 56] on div "Espelho de ponto gerado com sucesso! O espelho de ponto foi gerado com sucesso …" at bounding box center [598, 58] width 100 height 44
click at [581, 62] on link "O espelho de ponto foi gerado com sucesso às 12:10:29 e estará disponível pelos…" at bounding box center [596, 64] width 97 height 29
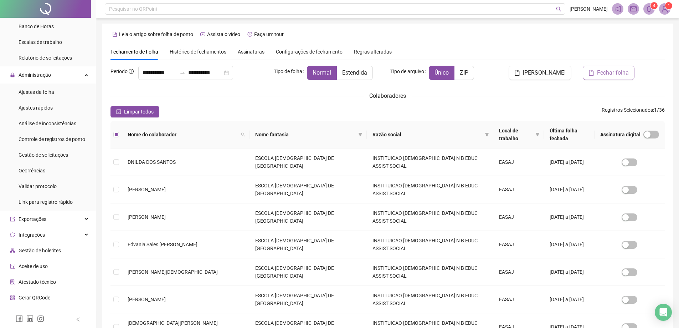
click at [607, 72] on span "Fechar folha" at bounding box center [613, 72] width 32 height 9
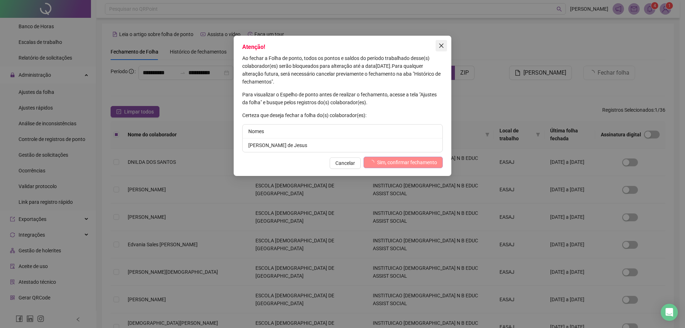
click at [442, 45] on icon "close" at bounding box center [441, 46] width 4 height 4
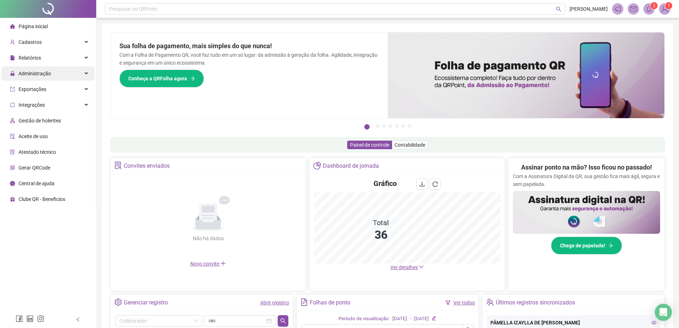
click at [35, 74] on span "Administração" at bounding box center [35, 74] width 32 height 6
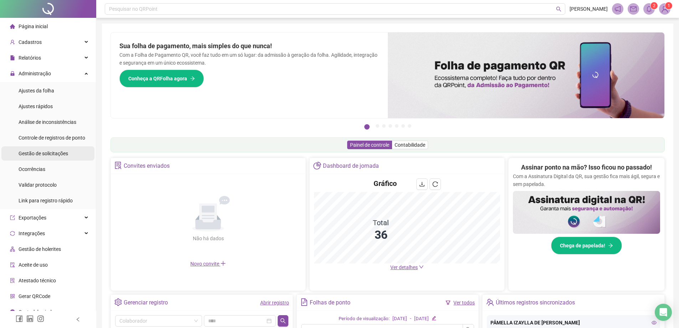
click at [40, 153] on span "Gestão de solicitações" at bounding box center [44, 153] width 50 height 6
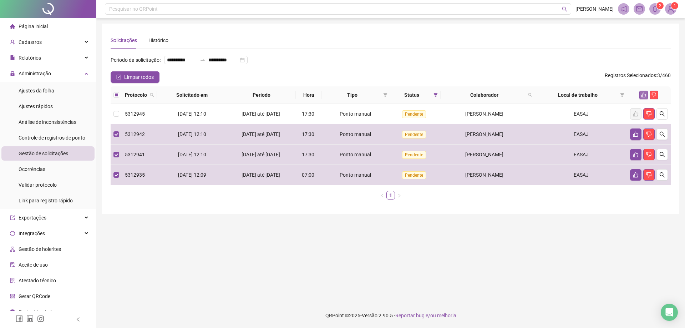
click at [643, 97] on icon "like" at bounding box center [643, 94] width 5 height 5
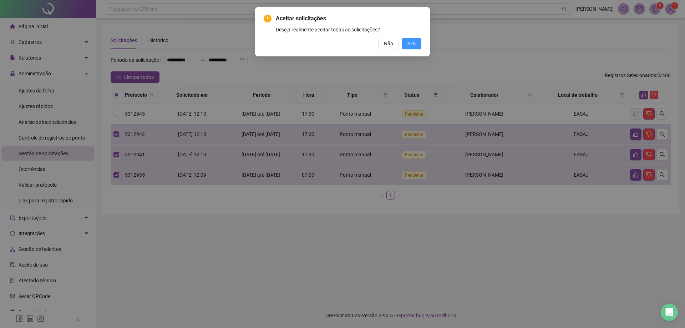
click at [413, 45] on span "Sim" at bounding box center [411, 44] width 8 height 8
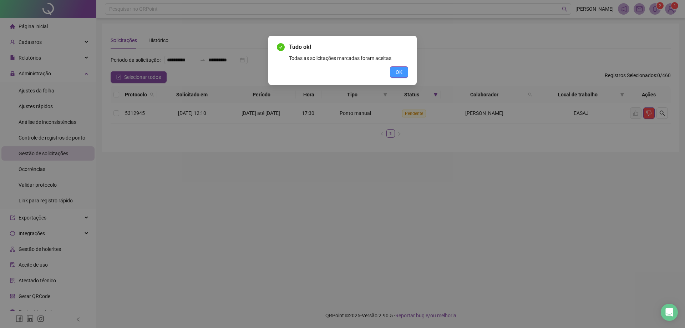
click at [401, 73] on span "OK" at bounding box center [398, 72] width 7 height 8
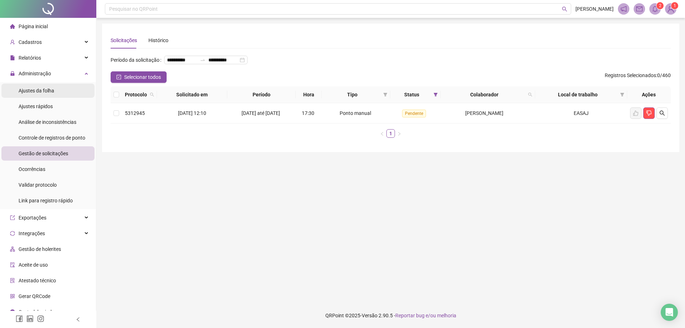
click at [39, 89] on span "Ajustes da folha" at bounding box center [37, 91] width 36 height 6
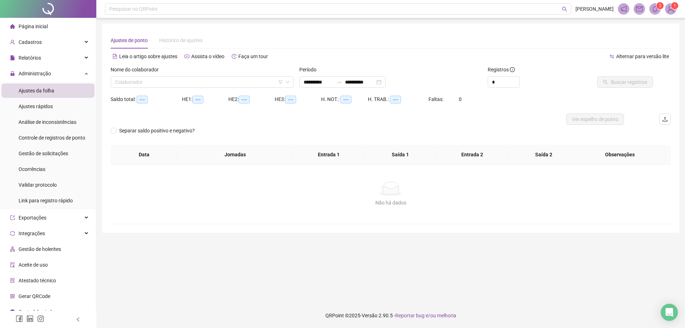
type input "**********"
click at [41, 57] on div "Relatórios" at bounding box center [47, 58] width 93 height 14
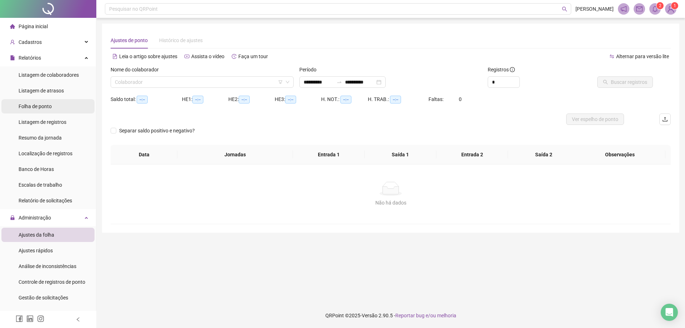
click at [34, 106] on span "Folha de ponto" at bounding box center [35, 106] width 33 height 6
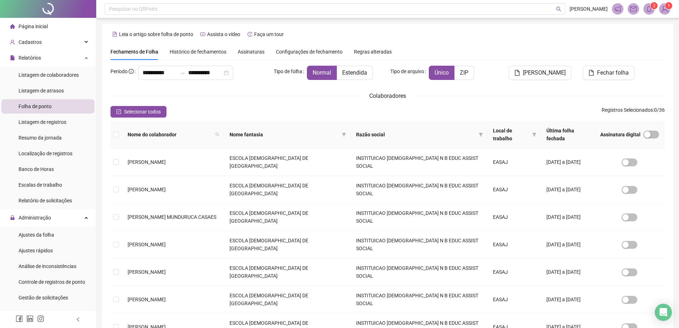
click at [196, 51] on span "Histórico de fechamentos" at bounding box center [198, 52] width 57 height 6
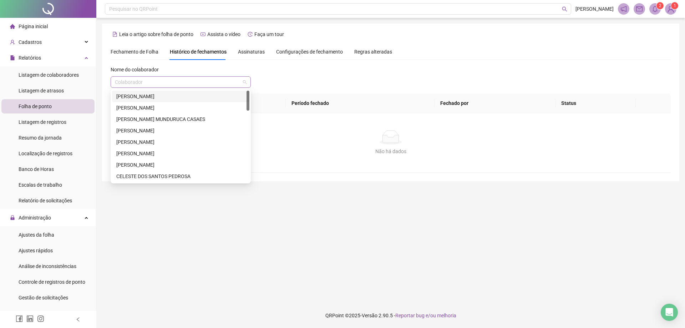
click at [243, 82] on span at bounding box center [181, 82] width 132 height 11
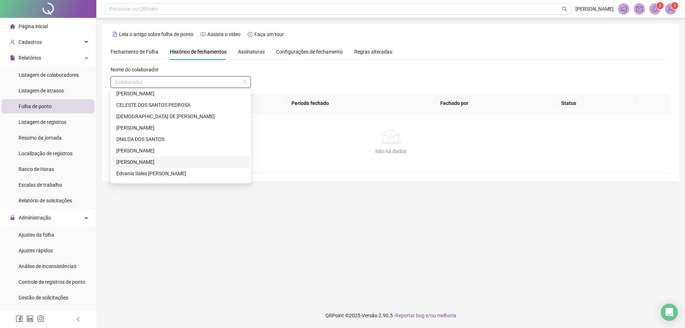
click at [177, 163] on div "[PERSON_NAME]" at bounding box center [180, 162] width 129 height 8
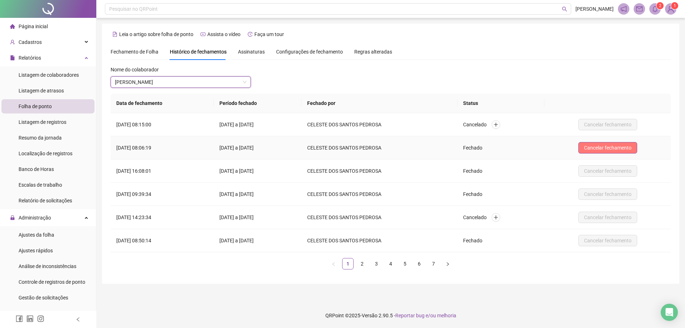
click at [612, 147] on span "Cancelar fechamento" at bounding box center [607, 148] width 47 height 8
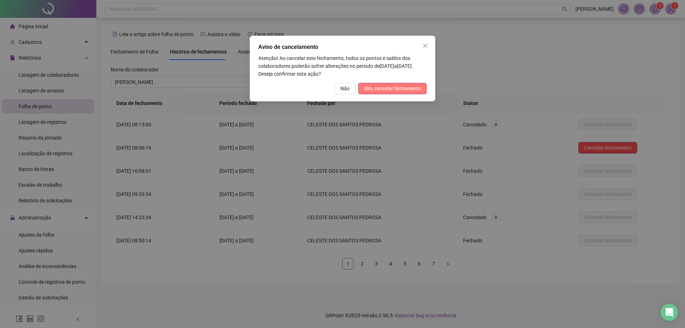
click at [398, 89] on span "Sim, cancelar fechamento" at bounding box center [392, 89] width 57 height 8
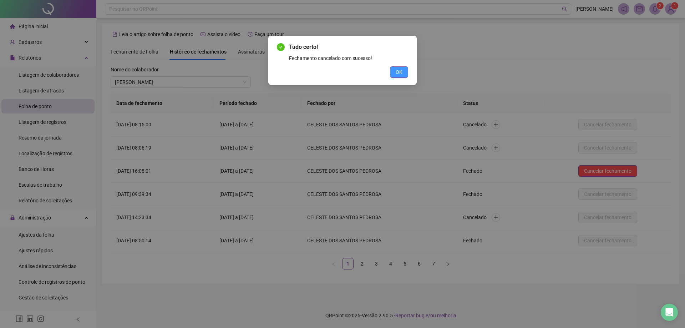
click at [398, 67] on button "OK" at bounding box center [399, 71] width 18 height 11
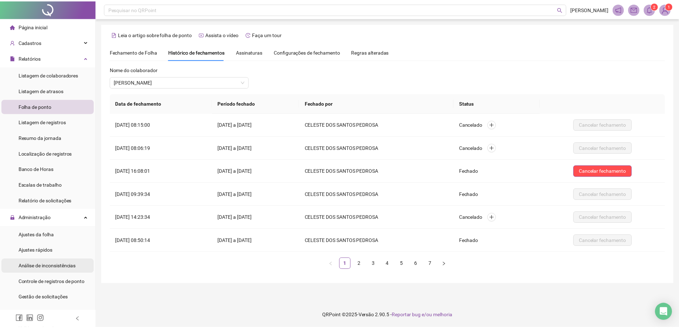
scroll to position [36, 0]
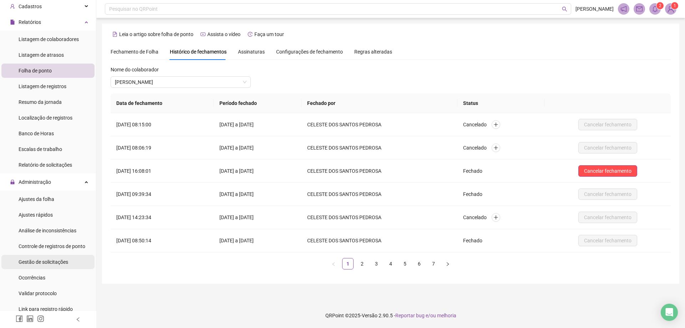
click at [51, 262] on span "Gestão de solicitações" at bounding box center [44, 262] width 50 height 6
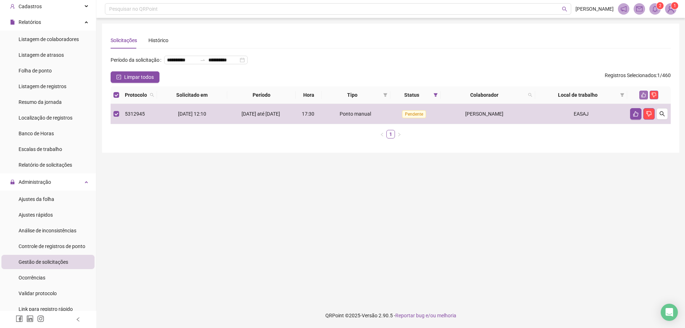
click at [641, 97] on icon "like" at bounding box center [643, 94] width 5 height 5
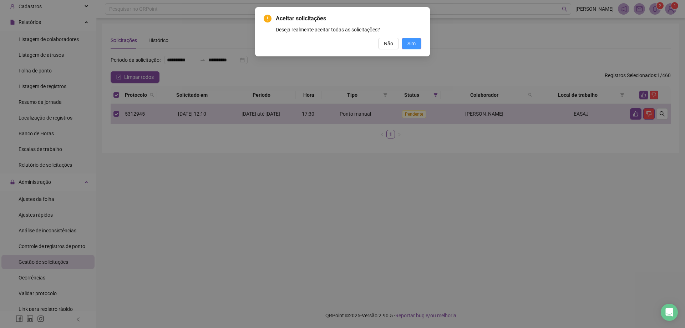
click at [411, 43] on span "Sim" at bounding box center [411, 44] width 8 height 8
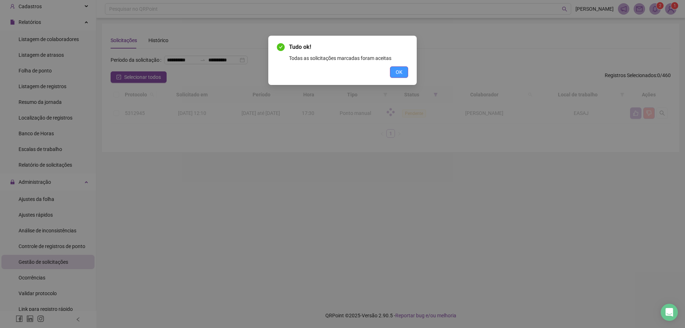
click at [401, 72] on span "OK" at bounding box center [398, 72] width 7 height 8
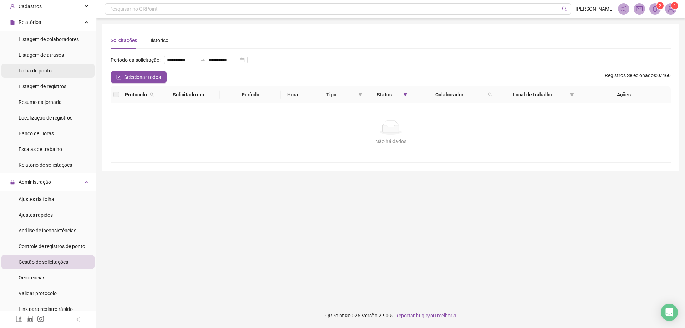
click at [42, 69] on span "Folha de ponto" at bounding box center [35, 71] width 33 height 6
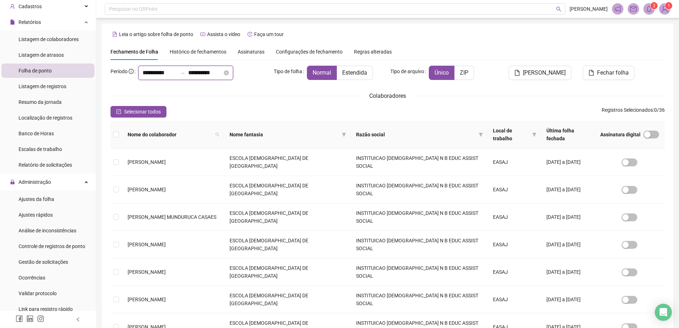
click at [144, 75] on input "**********" at bounding box center [160, 72] width 34 height 9
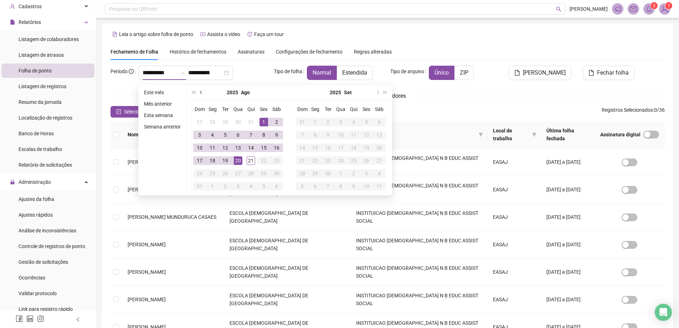
click at [202, 92] on span "prev-year" at bounding box center [202, 93] width 4 height 4
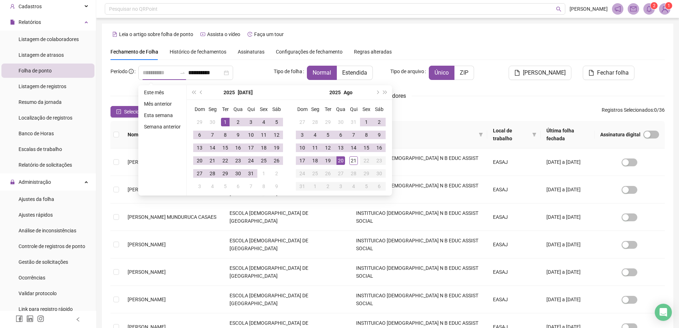
type input "**********"
click at [222, 121] on div "1" at bounding box center [225, 122] width 9 height 9
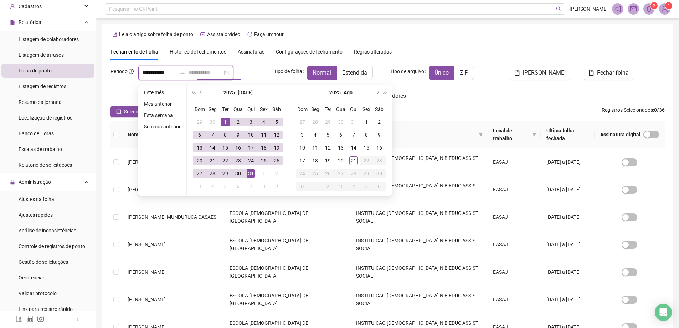
type input "**********"
click at [247, 170] on div "31" at bounding box center [251, 173] width 9 height 9
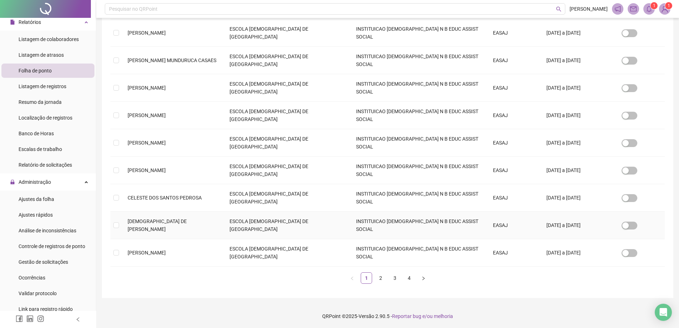
scroll to position [157, 0]
click at [379, 275] on link "2" at bounding box center [380, 277] width 11 height 11
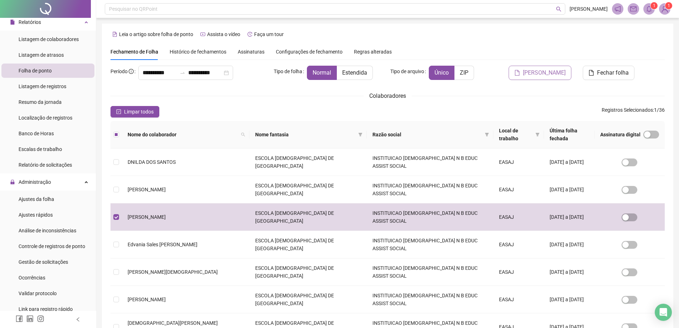
click at [552, 71] on span "[PERSON_NAME]" at bounding box center [544, 72] width 43 height 9
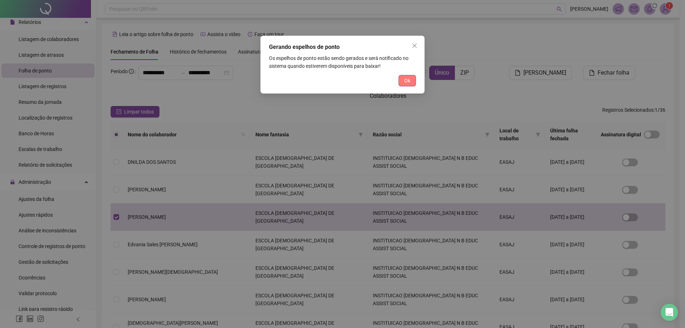
click at [408, 80] on span "Ok" at bounding box center [407, 81] width 6 height 8
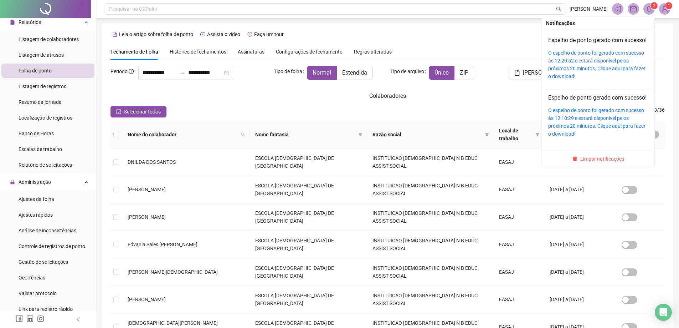
click at [650, 11] on icon "bell" at bounding box center [649, 9] width 6 height 6
click at [600, 60] on link "O espelho de ponto foi gerado com sucesso às 12:20:52 e estará disponível pelos…" at bounding box center [596, 64] width 97 height 29
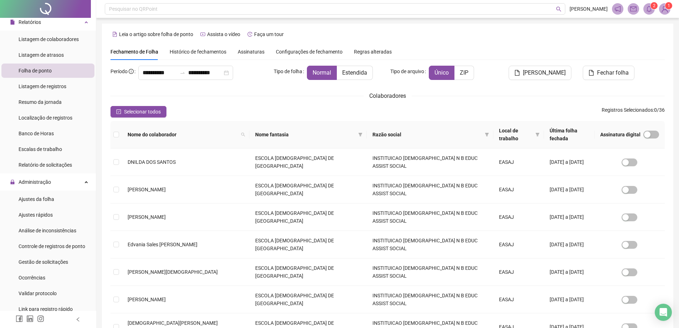
click at [665, 51] on div "**********" at bounding box center [388, 239] width 572 height 431
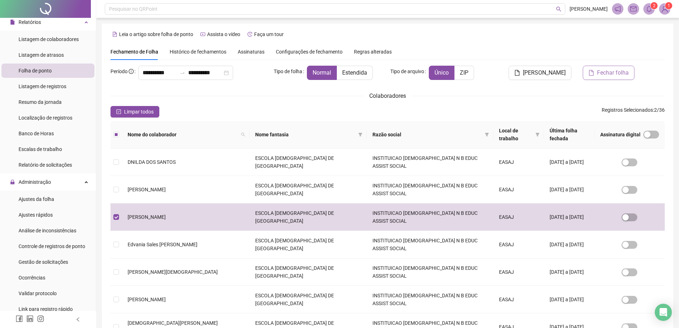
click at [606, 73] on span "Fechar folha" at bounding box center [613, 72] width 32 height 9
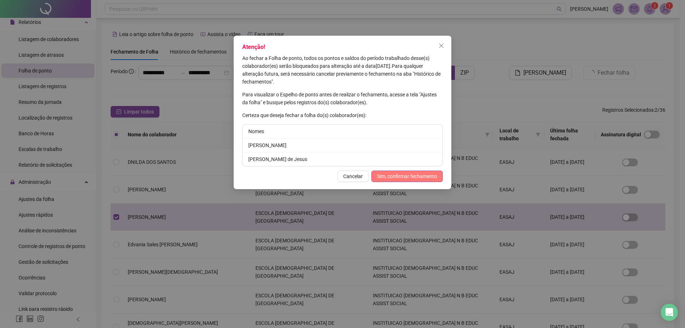
click at [397, 172] on button "Sim, confirmar fechamento" at bounding box center [406, 175] width 71 height 11
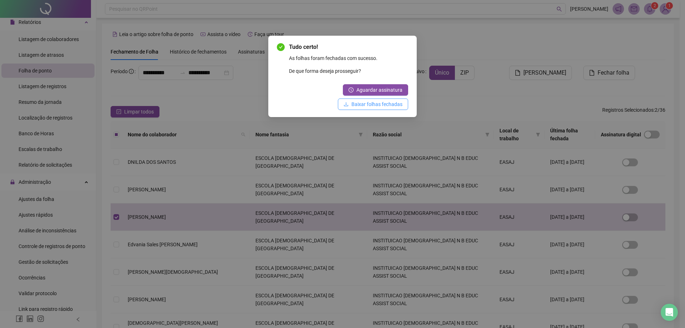
click at [380, 103] on span "Baixar folhas fechadas" at bounding box center [376, 104] width 51 height 8
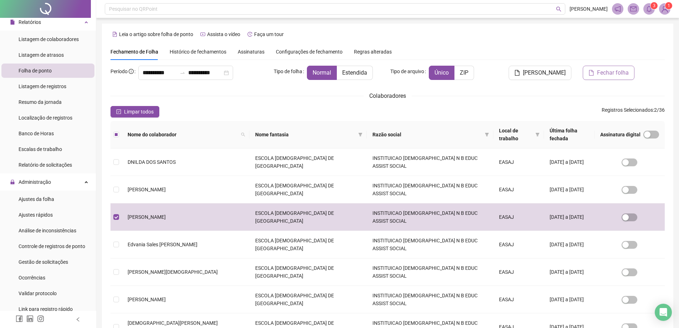
click at [609, 74] on span "Fechar folha" at bounding box center [613, 72] width 32 height 9
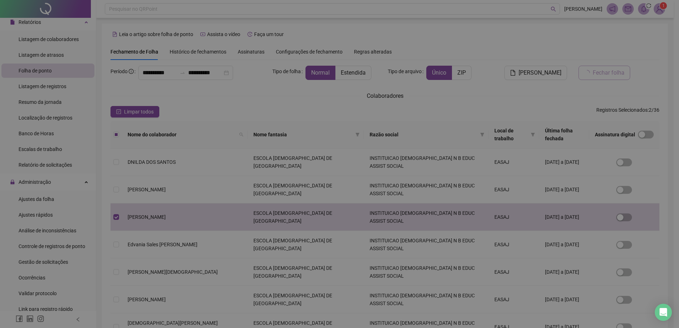
click at [609, 74] on div "Gerando folhas de ponto As folhas de ponto estão sendo geradas e será notificad…" at bounding box center [339, 164] width 679 height 328
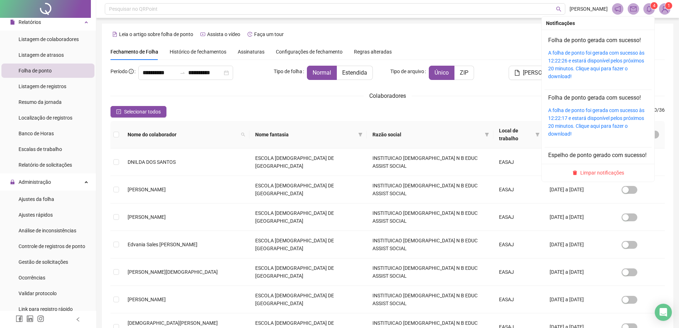
click at [650, 10] on icon "bell" at bounding box center [649, 9] width 6 height 6
click at [594, 53] on link "A folha de ponto foi gerada com sucesso às 12:22:26 e estará disponível pelos p…" at bounding box center [596, 64] width 96 height 29
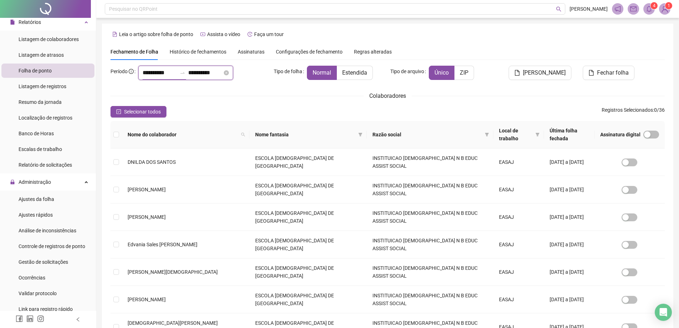
click at [143, 72] on input "**********" at bounding box center [160, 72] width 34 height 9
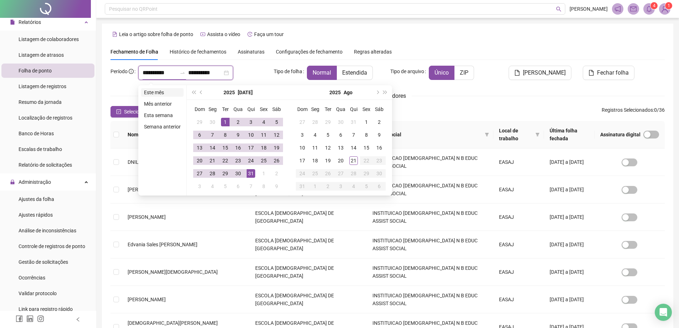
type input "**********"
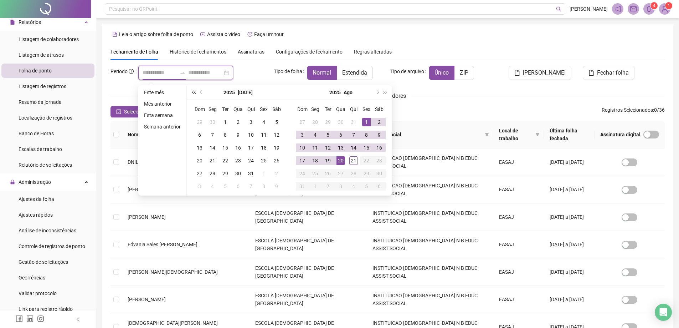
type input "**********"
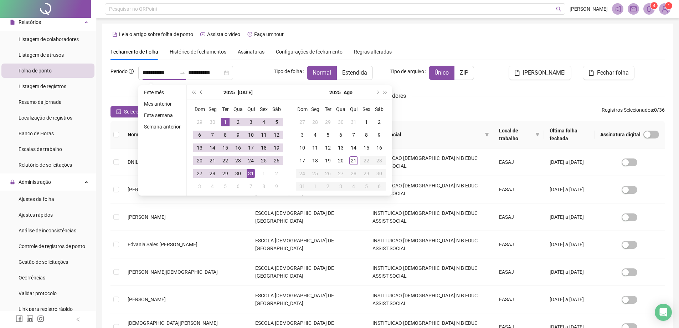
click at [201, 92] on span "prev-year" at bounding box center [202, 93] width 4 height 4
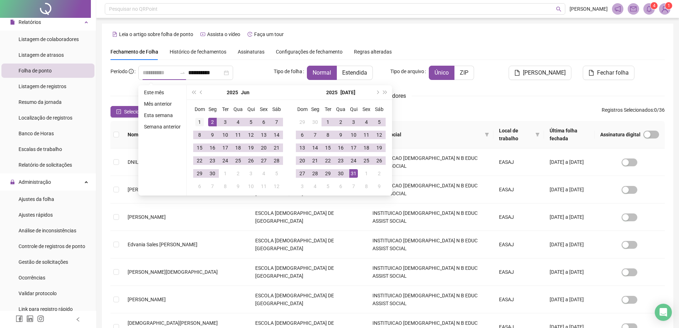
type input "**********"
click at [201, 118] on div "1" at bounding box center [199, 122] width 9 height 9
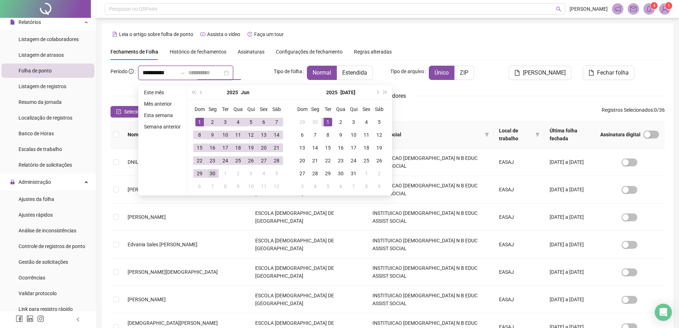
type input "**********"
click at [211, 173] on div "30" at bounding box center [212, 173] width 9 height 9
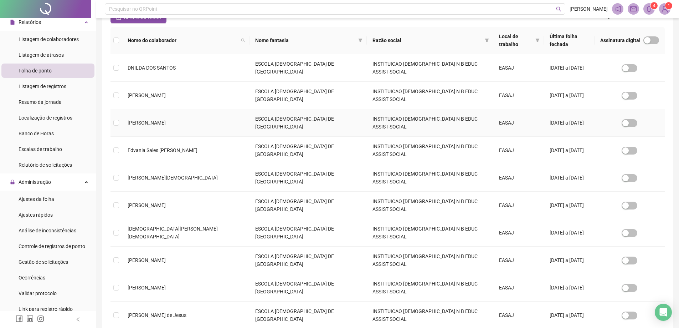
scroll to position [143, 0]
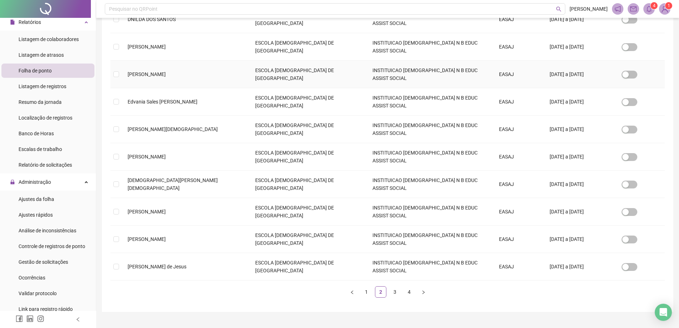
click at [144, 76] on span "[PERSON_NAME]" at bounding box center [147, 74] width 38 height 6
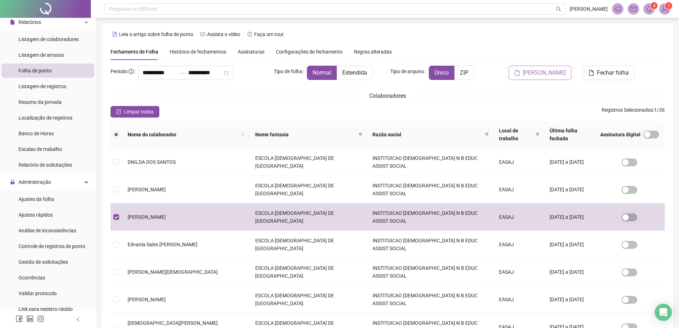
click at [547, 73] on span "[PERSON_NAME]" at bounding box center [544, 72] width 43 height 9
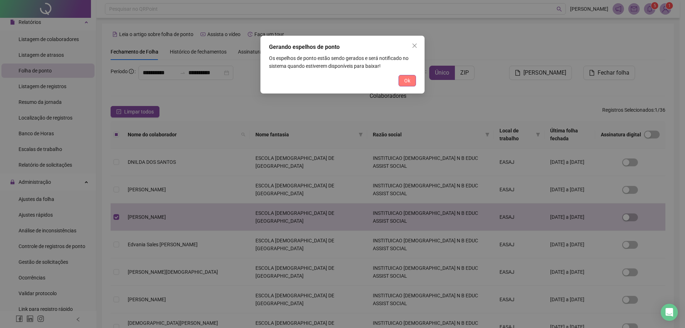
click at [410, 78] on span "Ok" at bounding box center [407, 81] width 6 height 8
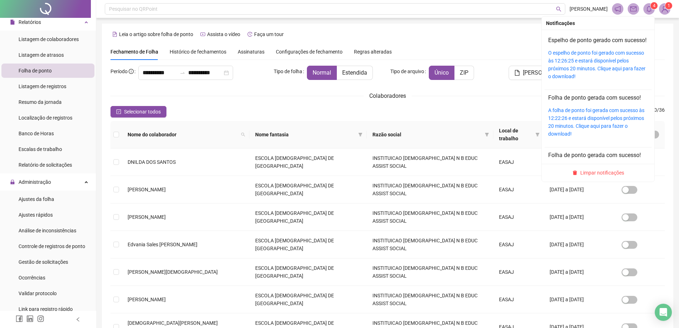
click at [586, 65] on div "O espelho de ponto foi gerado com sucesso às 12:26:25 e estará disponível pelos…" at bounding box center [598, 64] width 100 height 31
click at [585, 42] on link "Espelho de ponto gerado com sucesso!" at bounding box center [597, 40] width 98 height 7
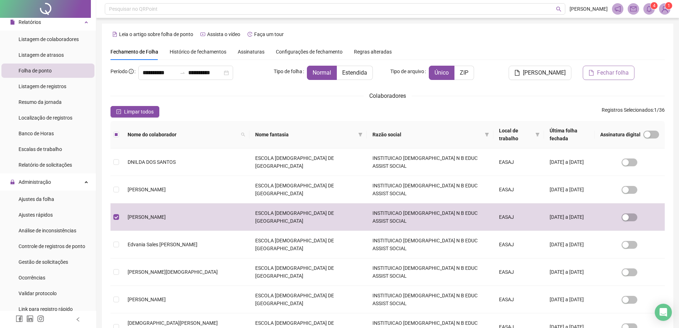
click at [605, 71] on span "Fechar folha" at bounding box center [613, 72] width 32 height 9
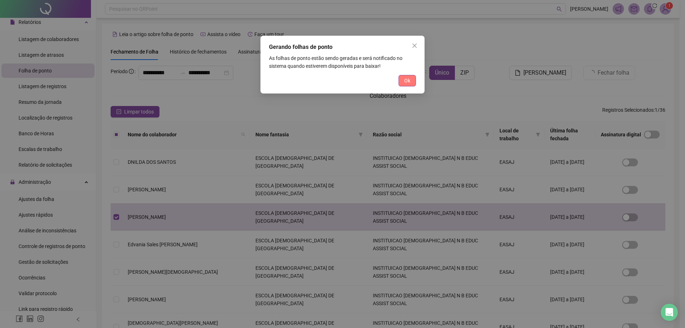
click at [405, 81] on span "Ok" at bounding box center [407, 81] width 6 height 8
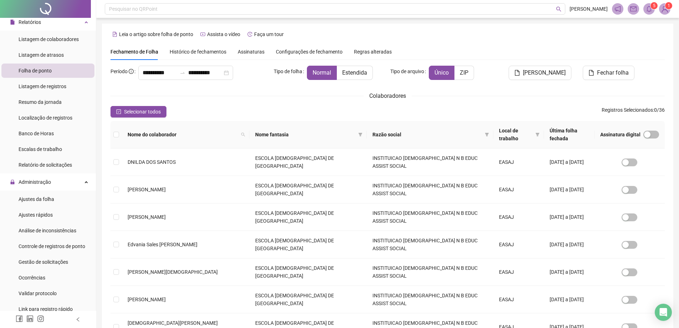
click at [649, 10] on icon "bell" at bounding box center [649, 9] width 6 height 6
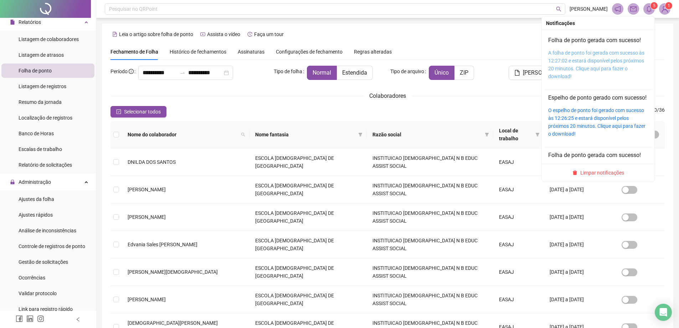
click at [596, 54] on link "A folha de ponto foi gerada com sucesso às 12:27:02 e estará disponível pelos p…" at bounding box center [596, 64] width 96 height 29
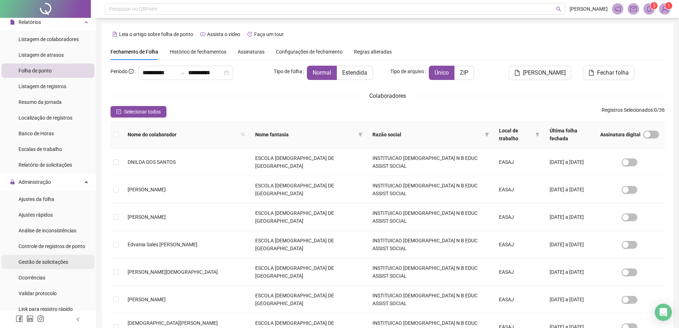
click at [56, 261] on span "Gestão de solicitações" at bounding box center [44, 262] width 50 height 6
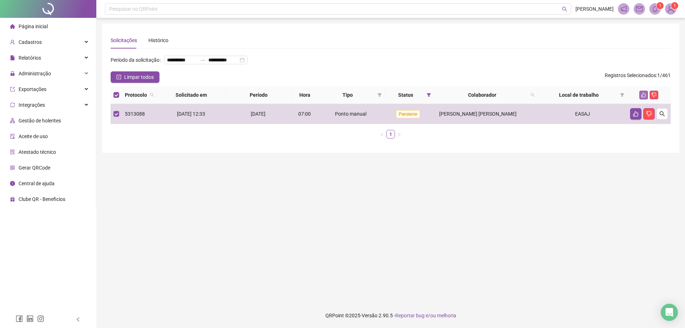
click at [643, 97] on icon "like" at bounding box center [643, 94] width 5 height 5
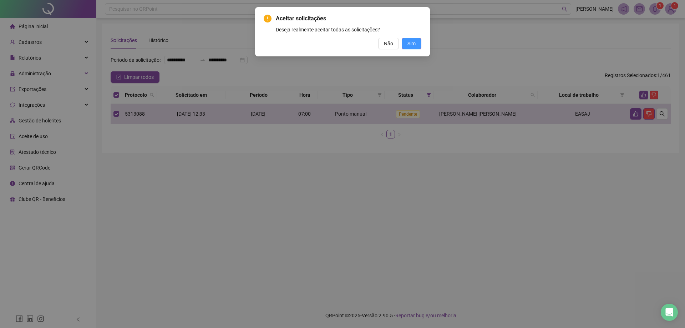
click at [409, 43] on span "Sim" at bounding box center [411, 44] width 8 height 8
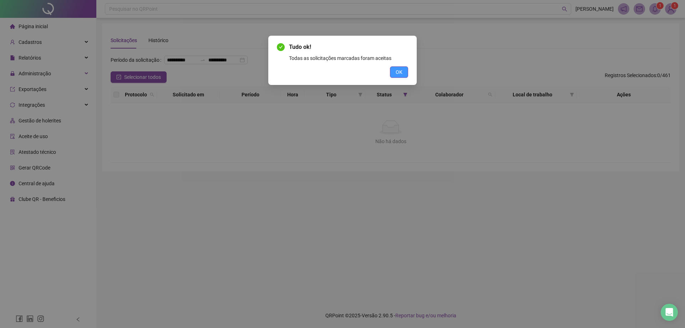
click at [400, 71] on span "OK" at bounding box center [398, 72] width 7 height 8
